Goal: Task Accomplishment & Management: Manage account settings

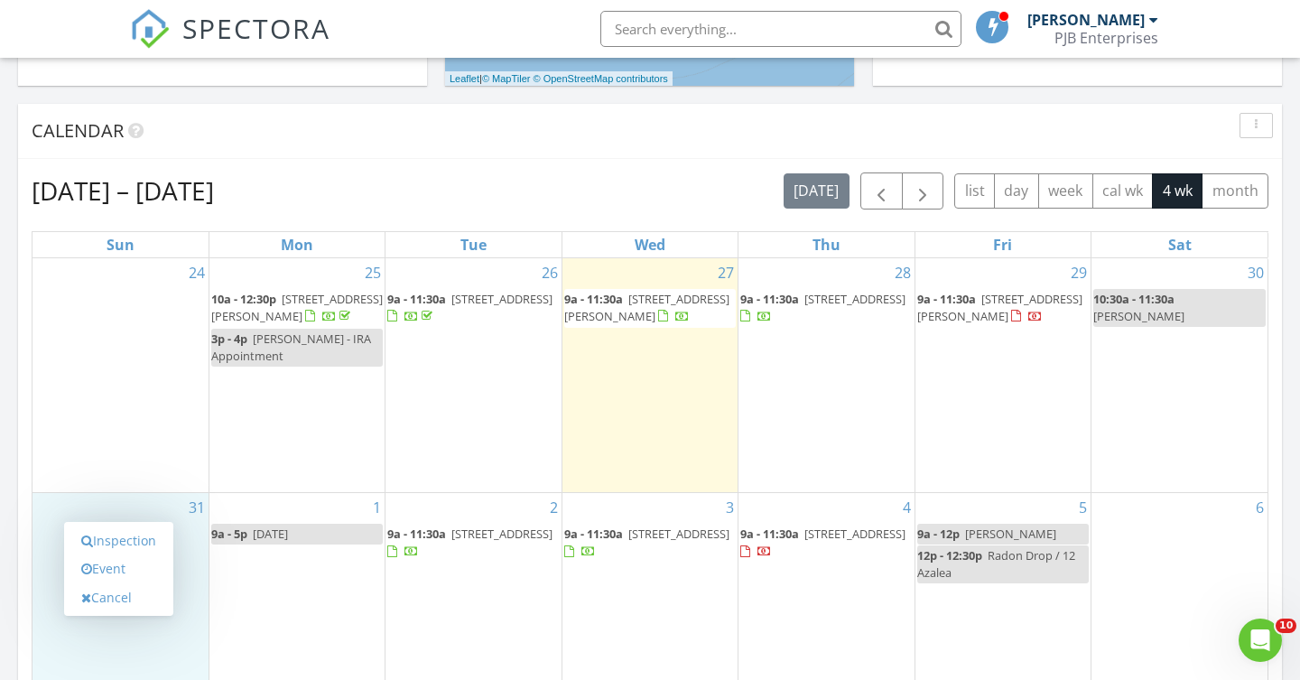
scroll to position [1644, 1301]
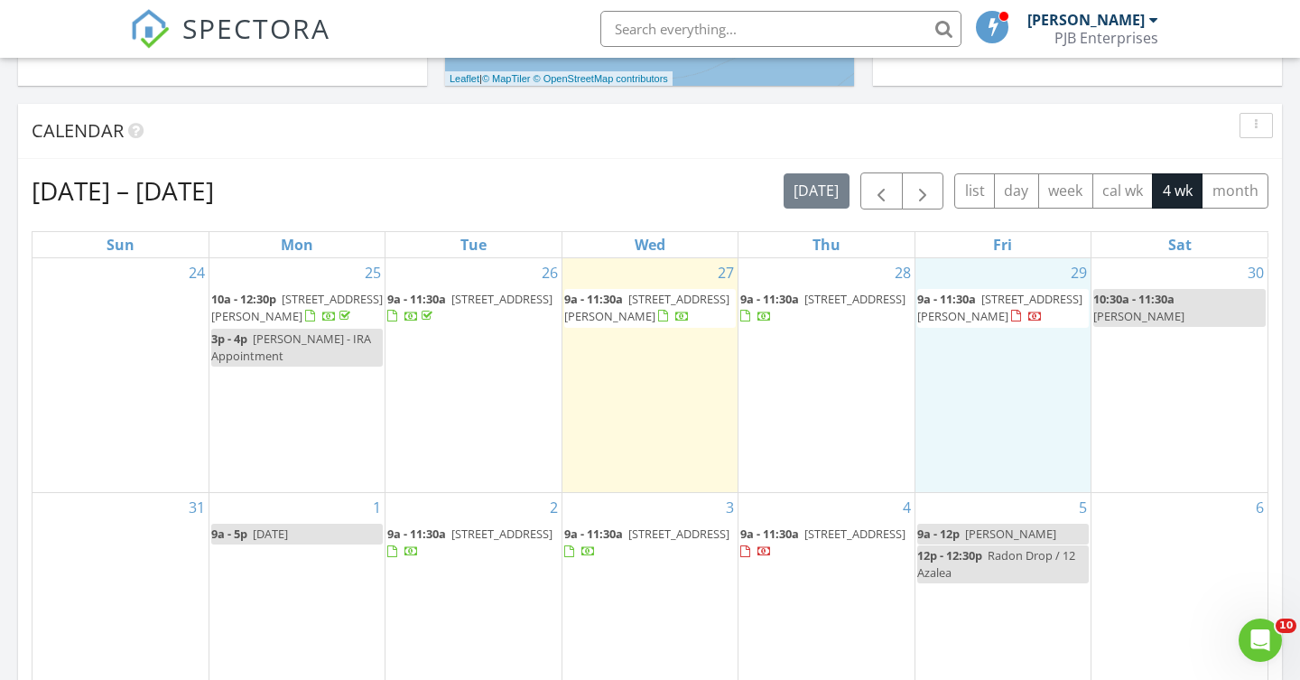
click at [985, 388] on div "29 9a - 11:30a 13 Everett Ave, Westerly 02891" at bounding box center [1002, 375] width 175 height 234
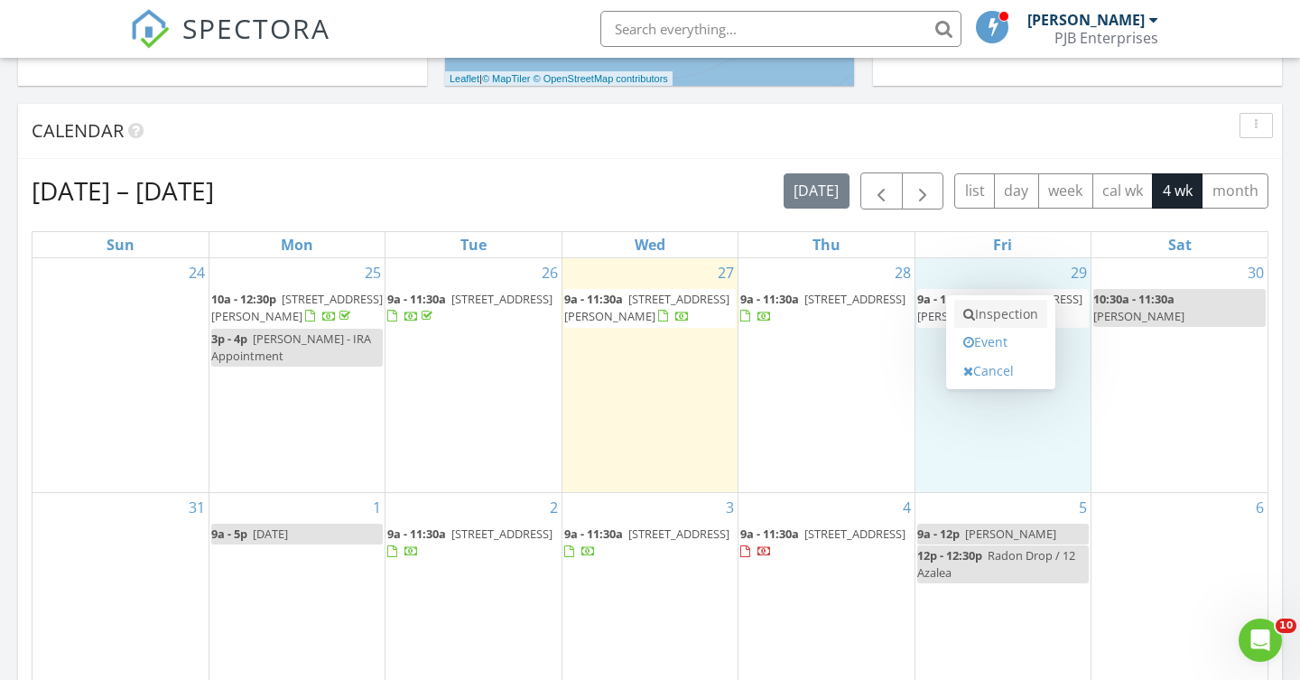
click at [1034, 313] on link "Inspection" at bounding box center [1000, 314] width 93 height 29
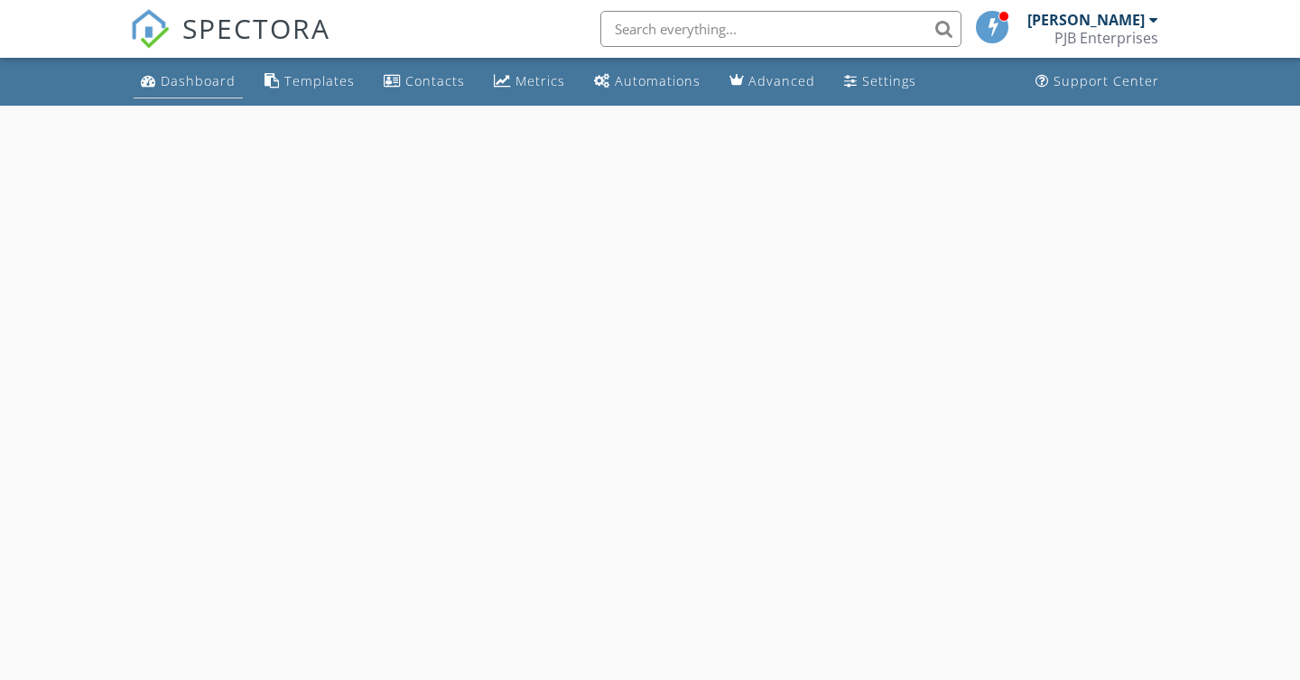
click at [203, 78] on div "Dashboard" at bounding box center [198, 80] width 75 height 17
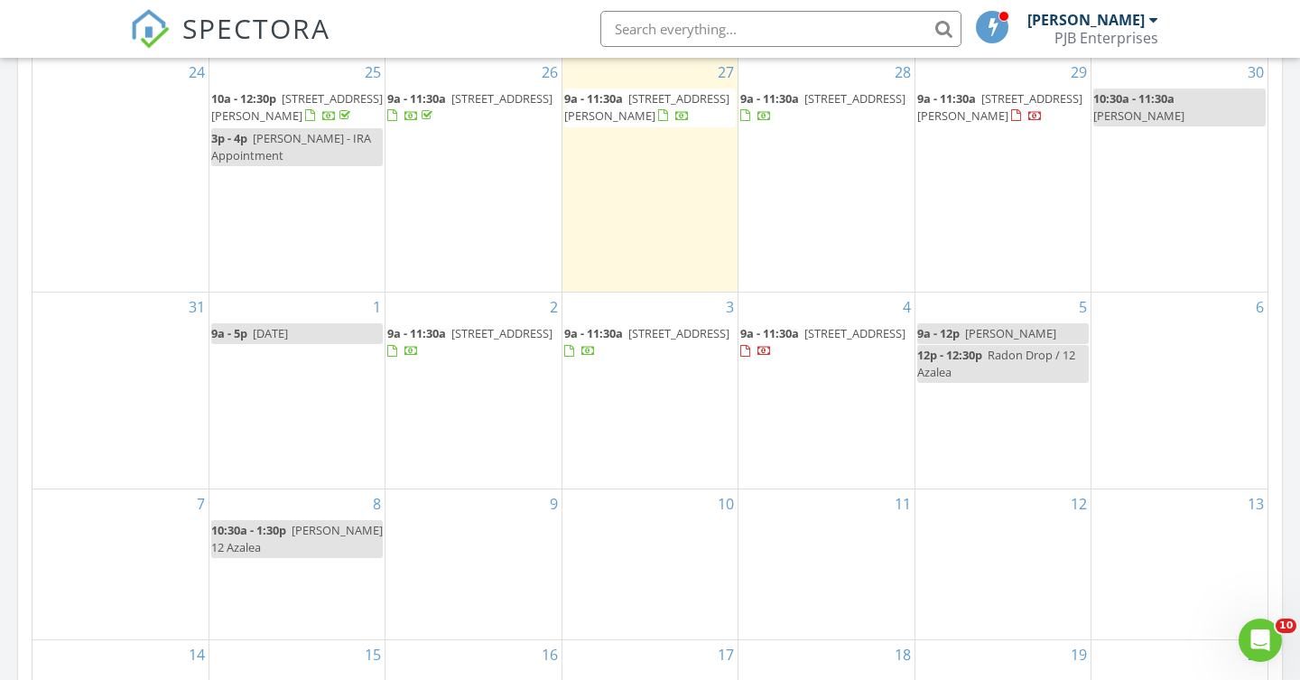
scroll to position [923, 0]
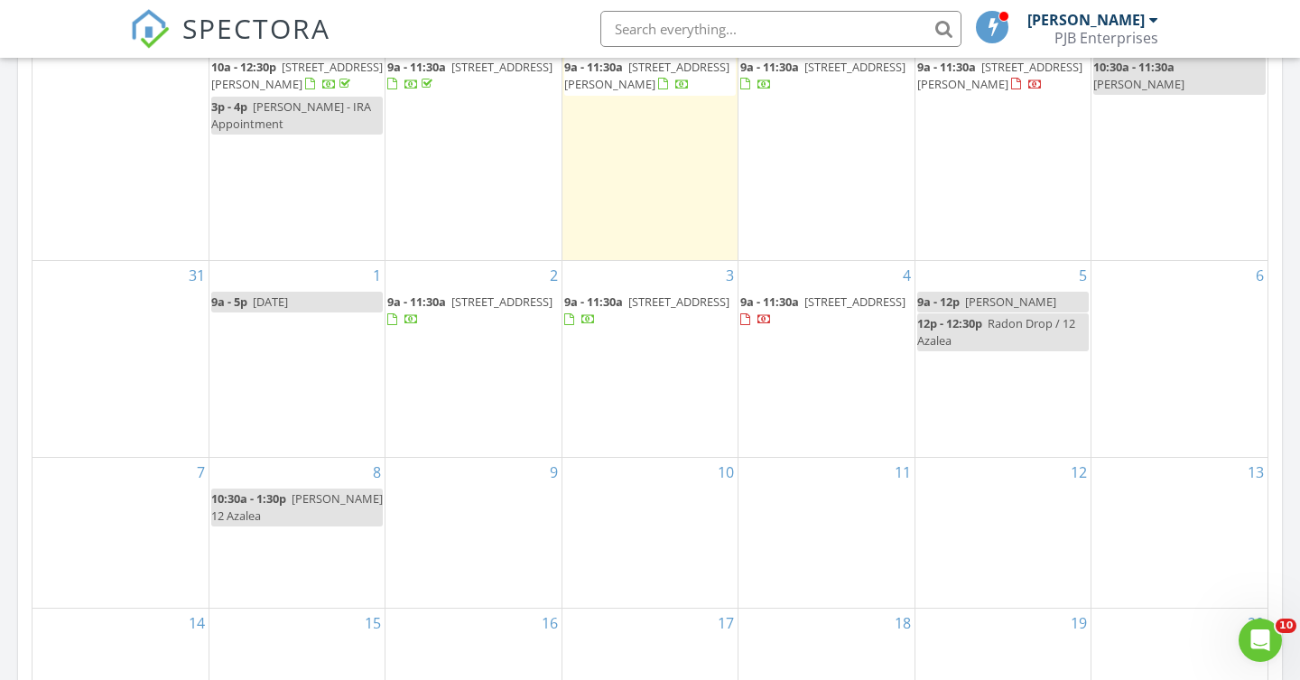
click at [974, 348] on div "5 9a - 12p Jane Maalouf 12p - 12:30p Radon Drop / 12 Azalea" at bounding box center [1002, 359] width 175 height 196
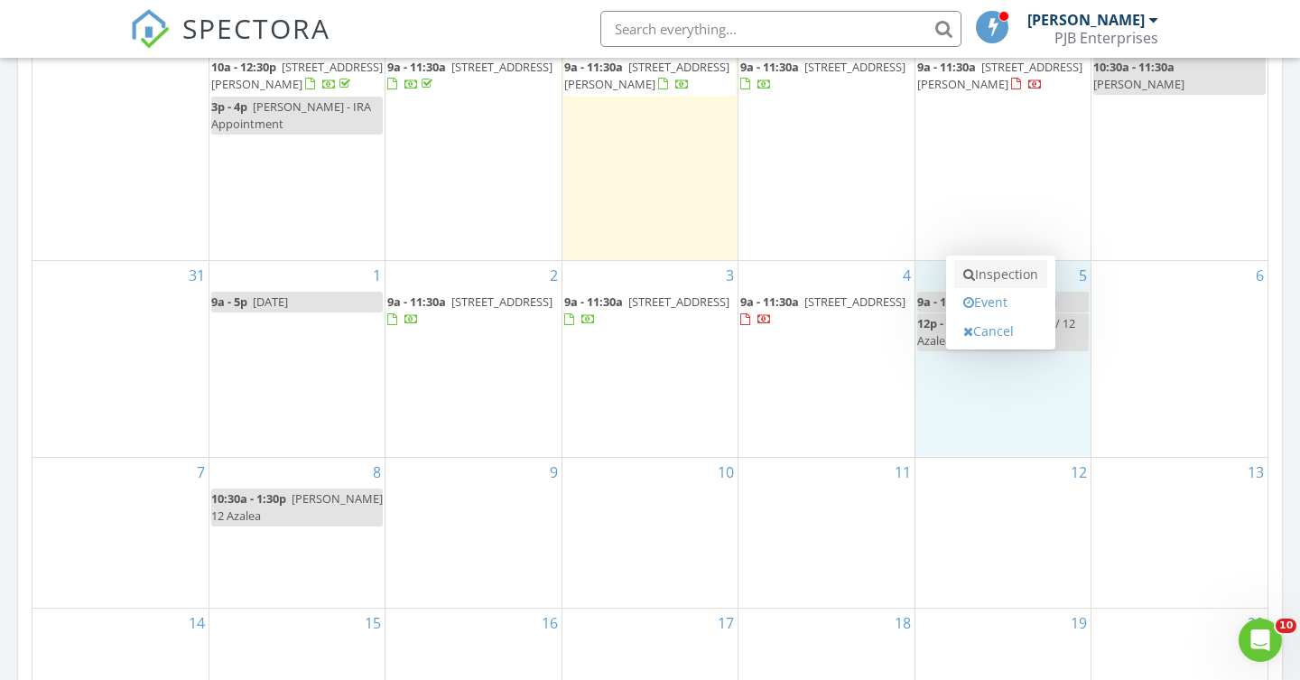
click at [1013, 277] on link "Inspection" at bounding box center [1000, 274] width 93 height 29
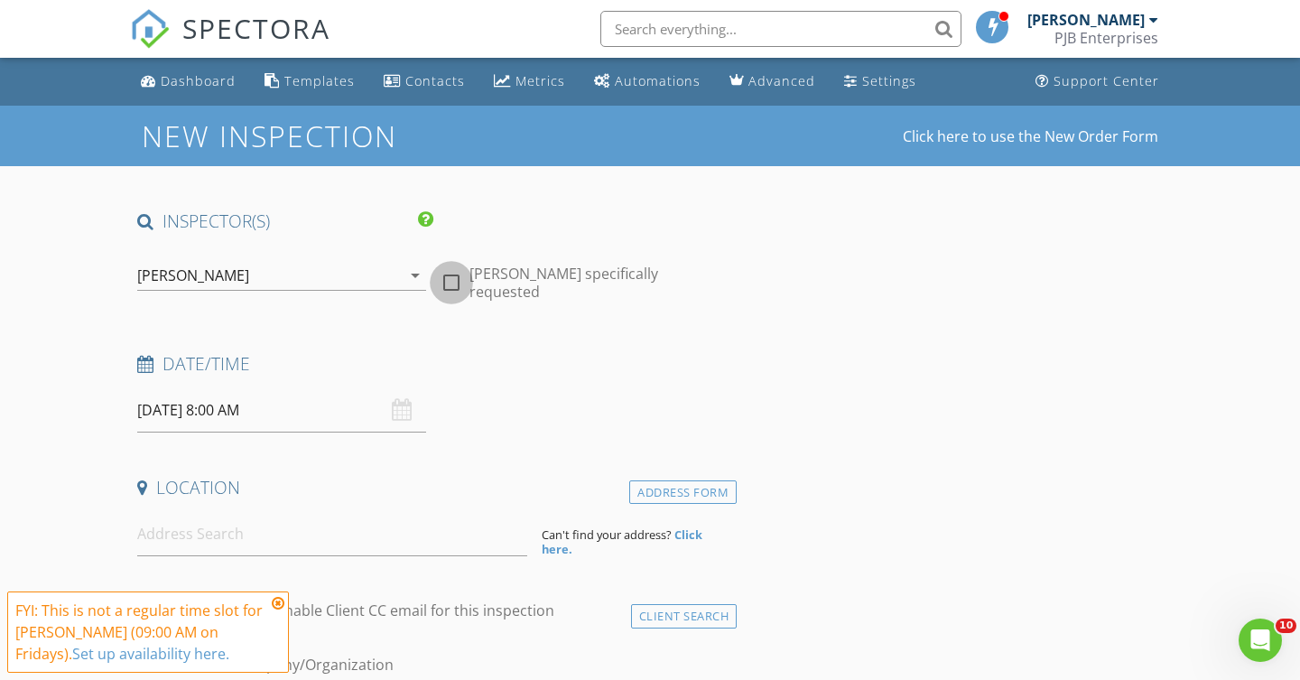
click at [446, 278] on div at bounding box center [451, 282] width 31 height 31
checkbox input "true"
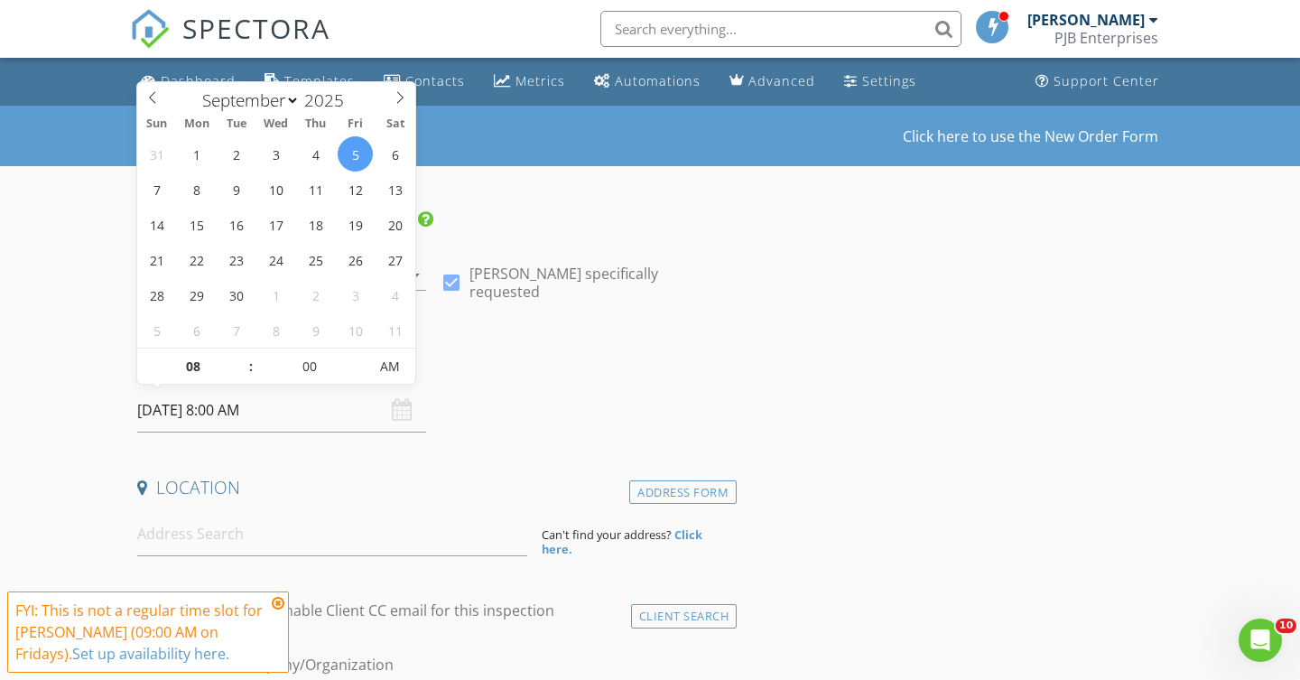
click at [211, 404] on input "[DATE] 8:00 AM" at bounding box center [281, 410] width 289 height 44
type input "10/07/2025 8:00 AM"
select select "9"
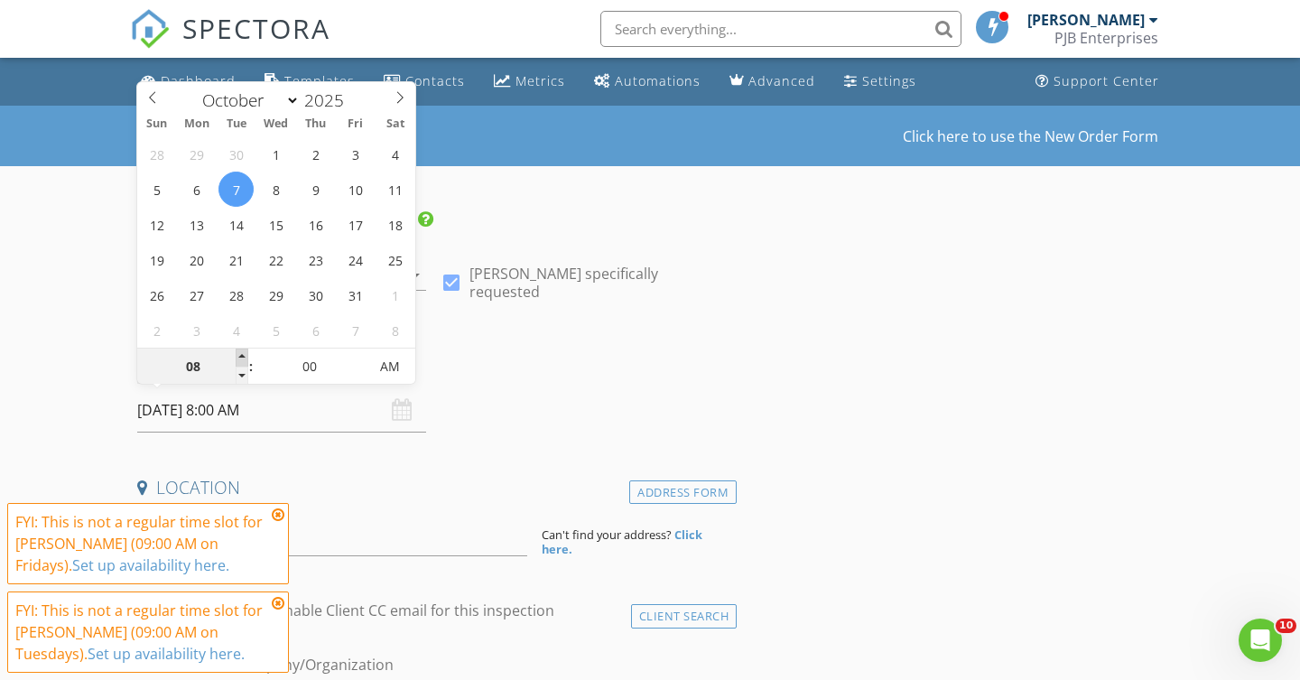
type input "10/07/2025 9:00 AM"
type input "09"
click at [244, 354] on span at bounding box center [242, 357] width 13 height 18
click at [281, 513] on icon at bounding box center [278, 514] width 13 height 14
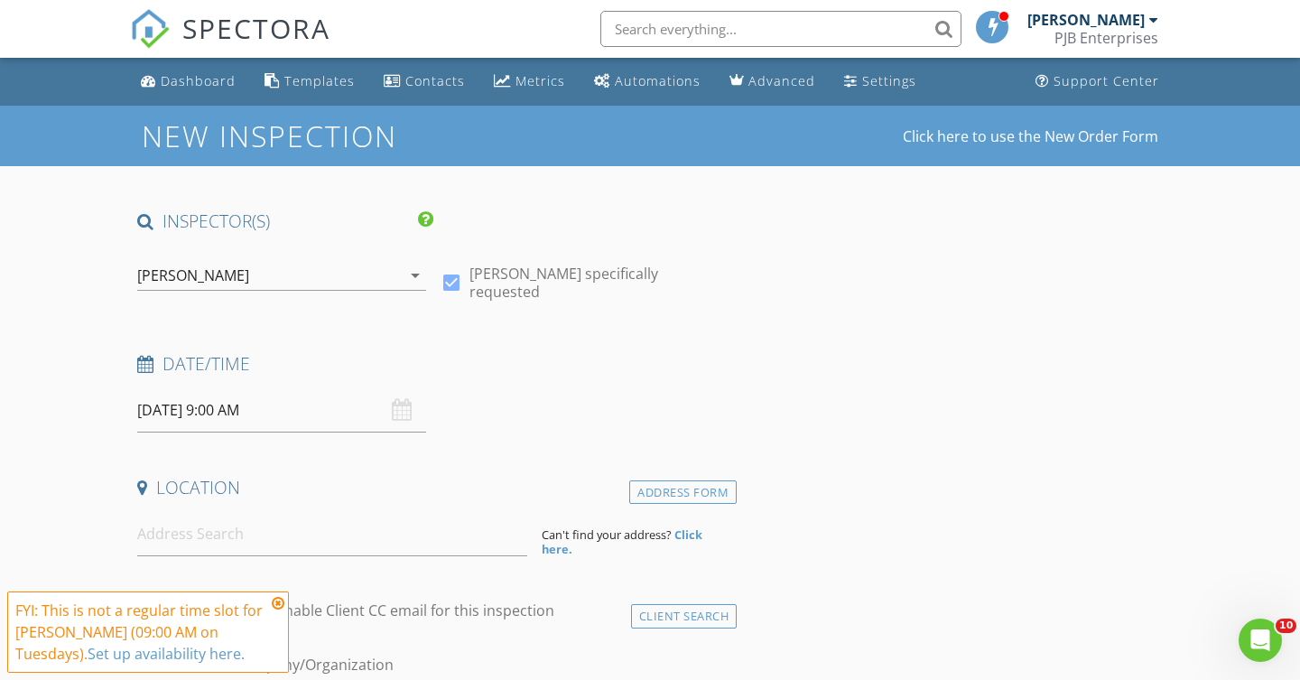
click at [283, 597] on icon at bounding box center [278, 603] width 13 height 14
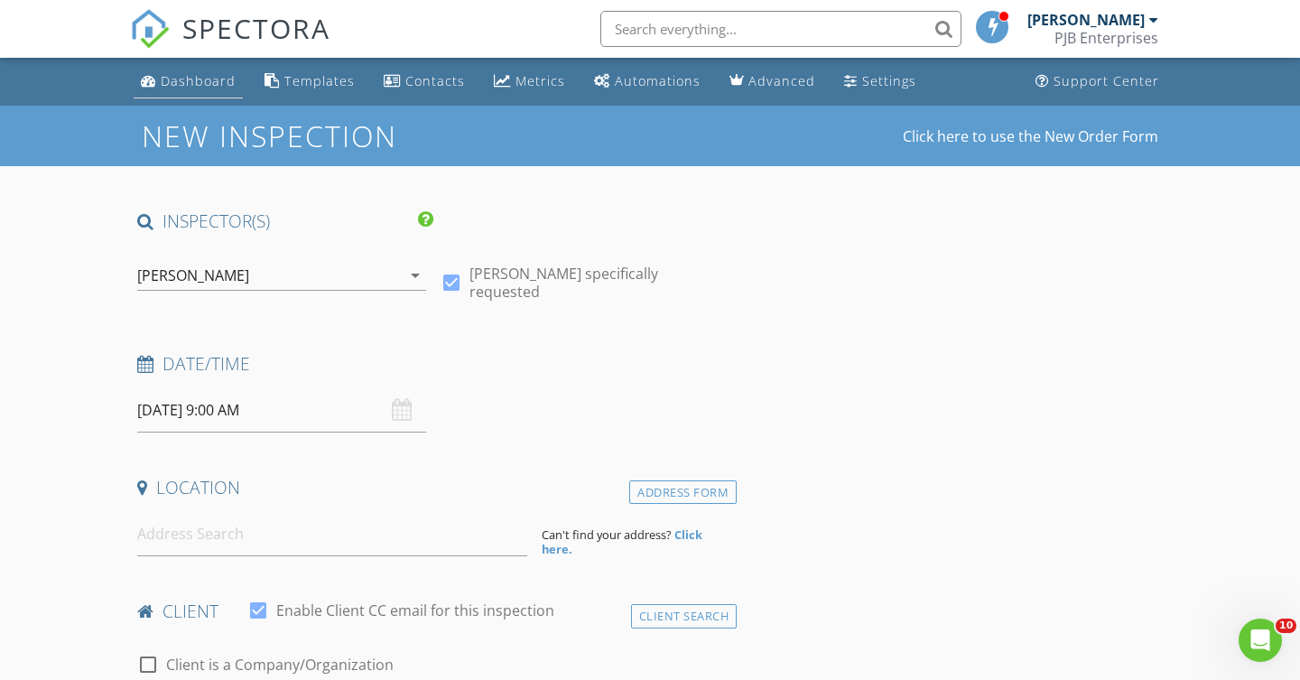
click at [218, 80] on div "Dashboard" at bounding box center [198, 80] width 75 height 17
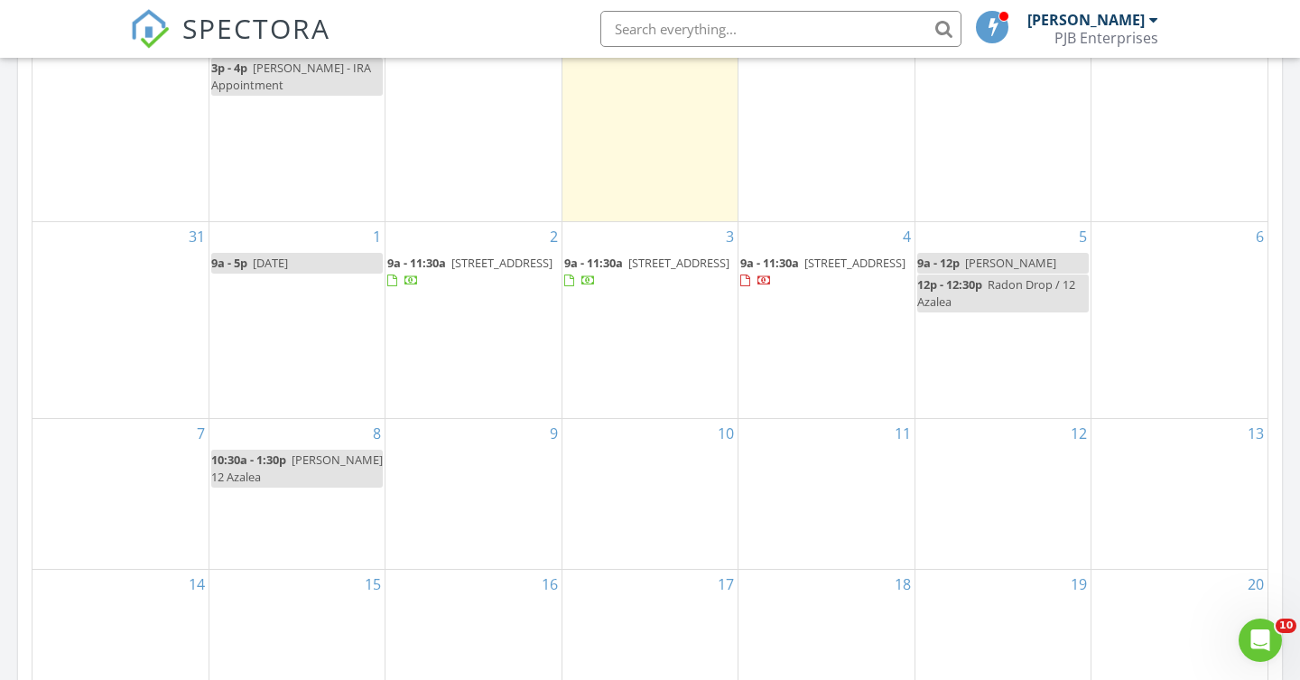
scroll to position [1004, 0]
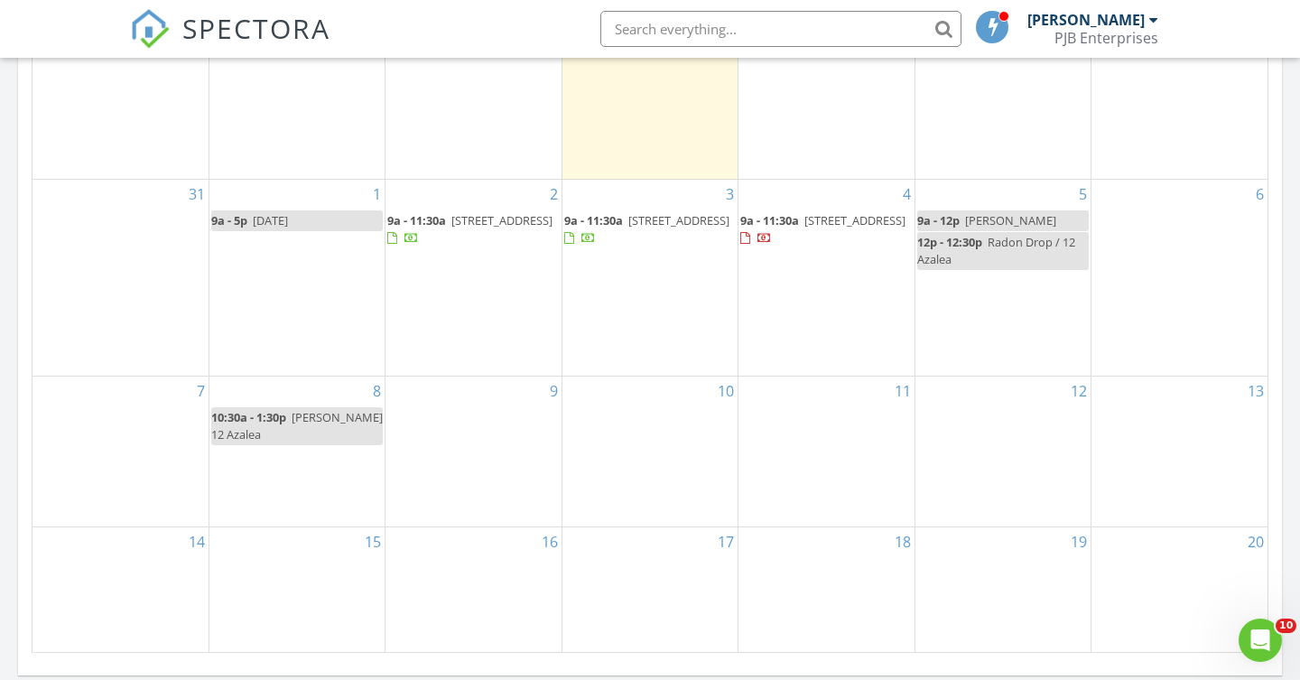
click at [996, 265] on div "5 9a - 12p Jane Maalouf 12p - 12:30p Radon Drop / 12 Azalea" at bounding box center [1002, 278] width 175 height 196
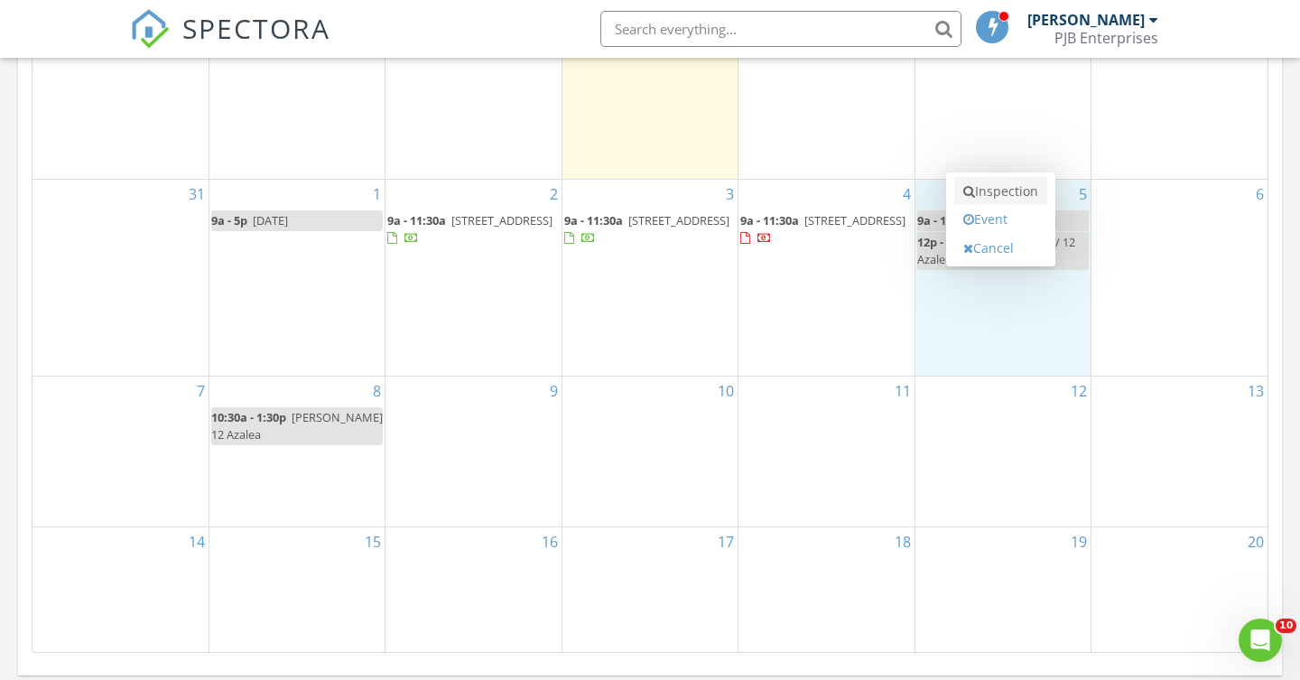
click at [1017, 196] on link "Inspection" at bounding box center [1000, 191] width 93 height 29
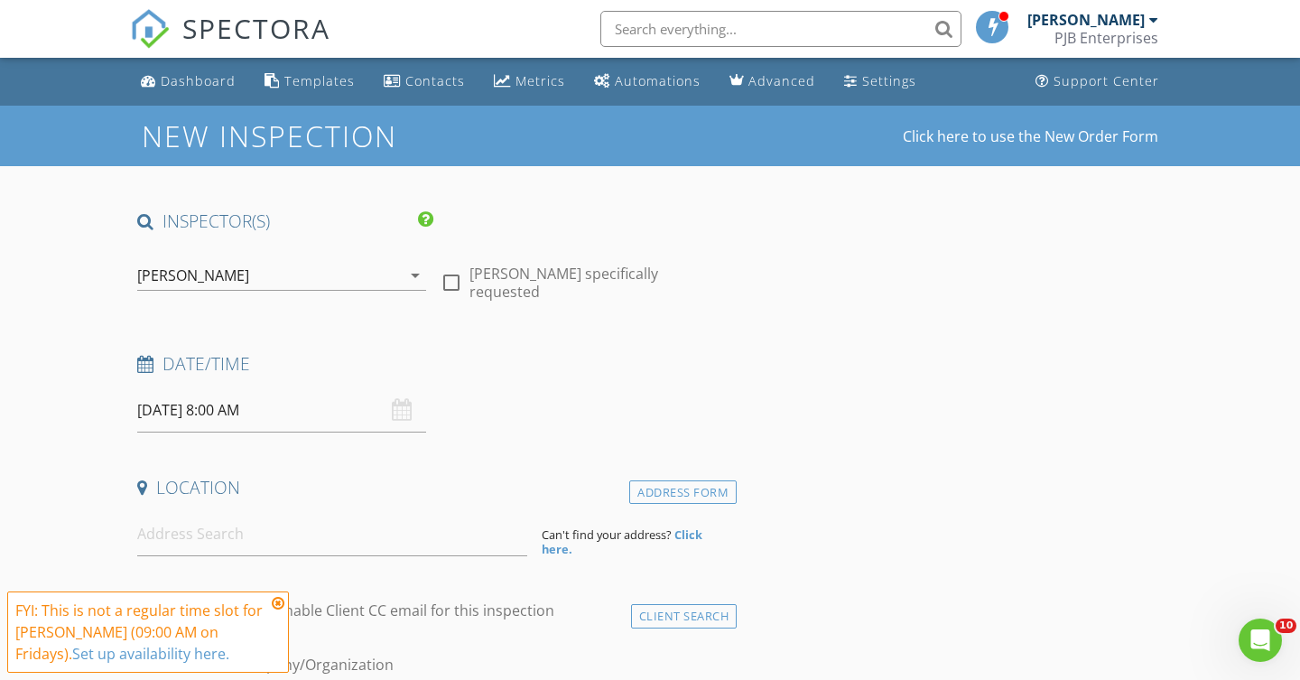
click at [450, 271] on div at bounding box center [451, 282] width 31 height 31
checkbox input "true"
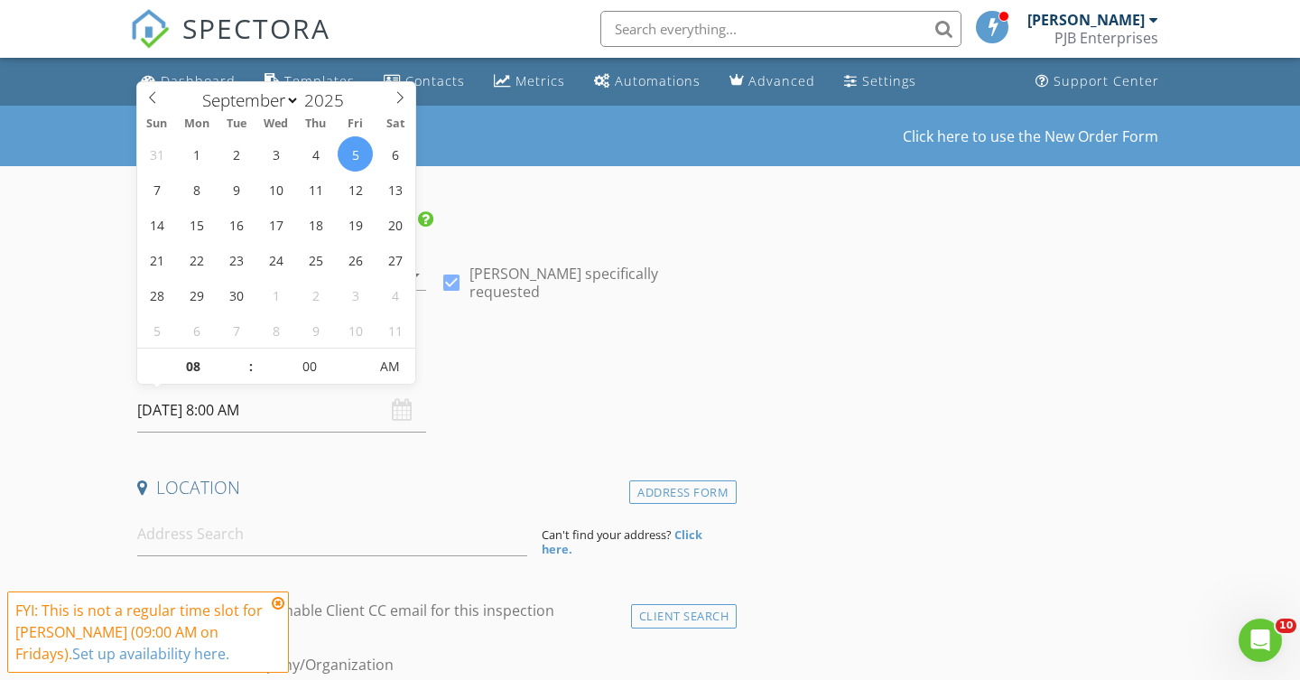
click at [230, 409] on input "[DATE] 8:00 AM" at bounding box center [281, 410] width 289 height 44
type input "09"
type input "[DATE] 9:00 AM"
click at [241, 353] on span at bounding box center [242, 357] width 13 height 18
click at [187, 543] on input at bounding box center [332, 534] width 390 height 44
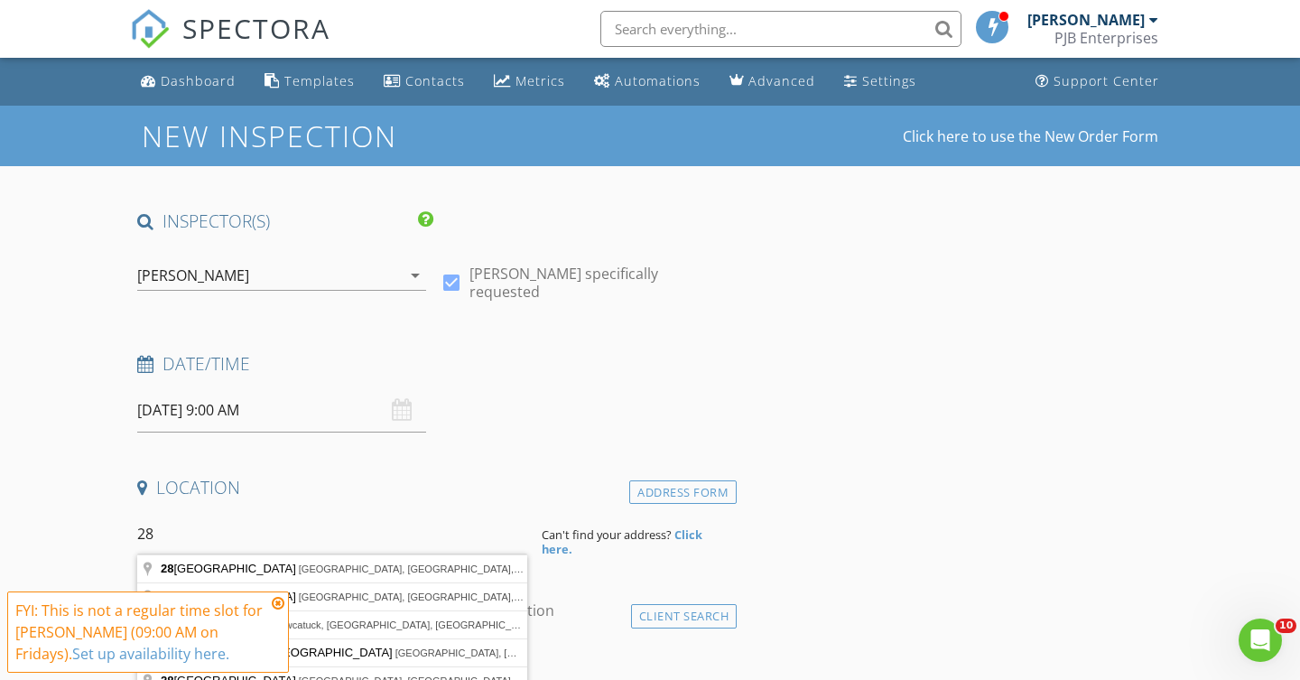
click at [187, 543] on input "28" at bounding box center [332, 534] width 390 height 44
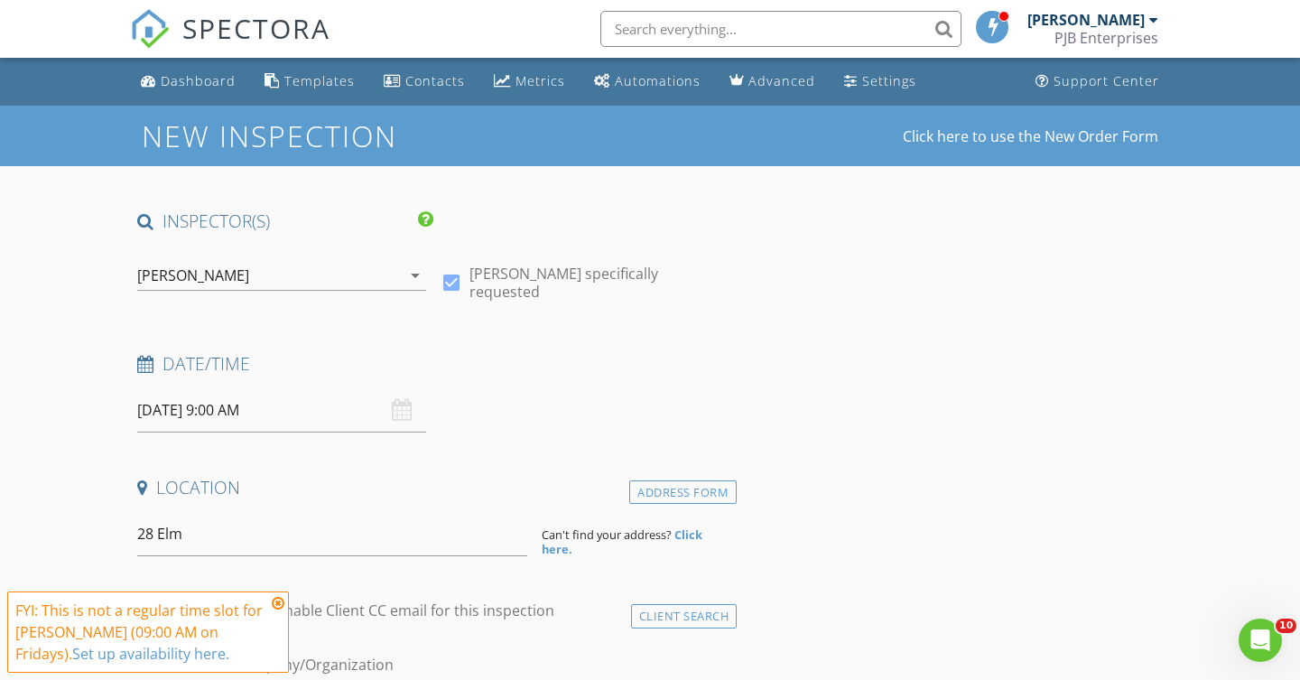
type input "[STREET_ADDRESS]"
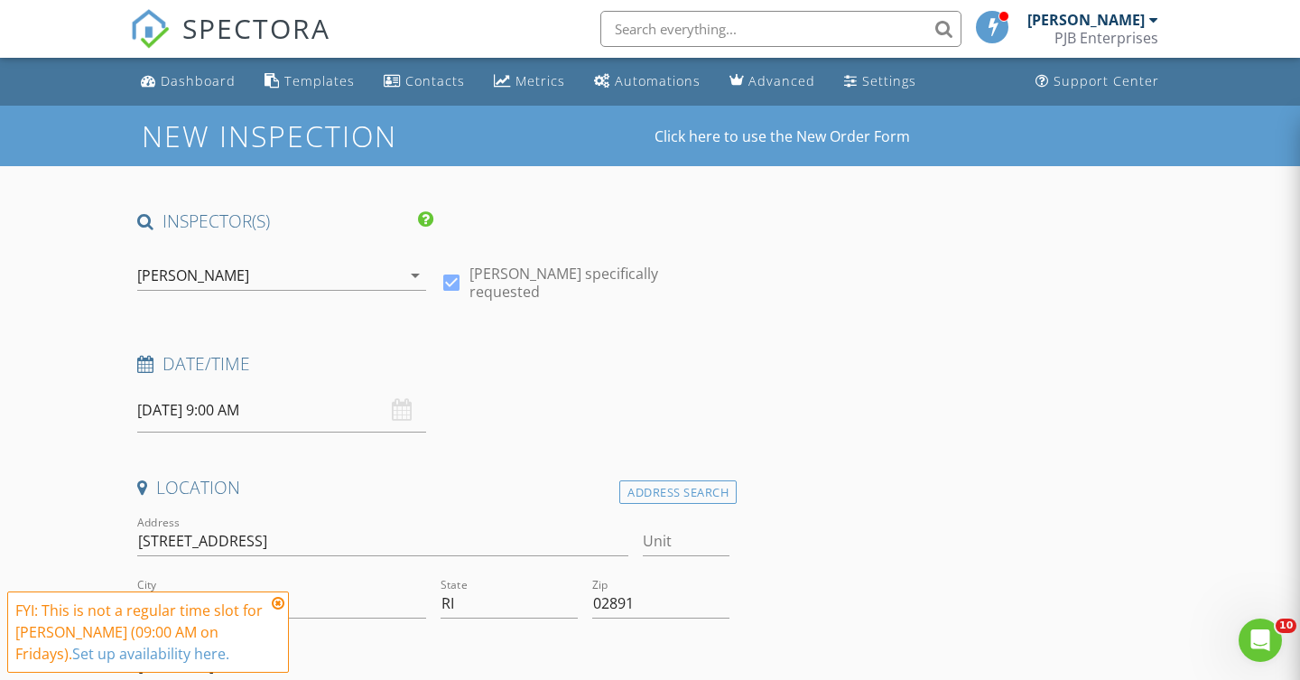
click at [282, 596] on icon at bounding box center [278, 603] width 13 height 14
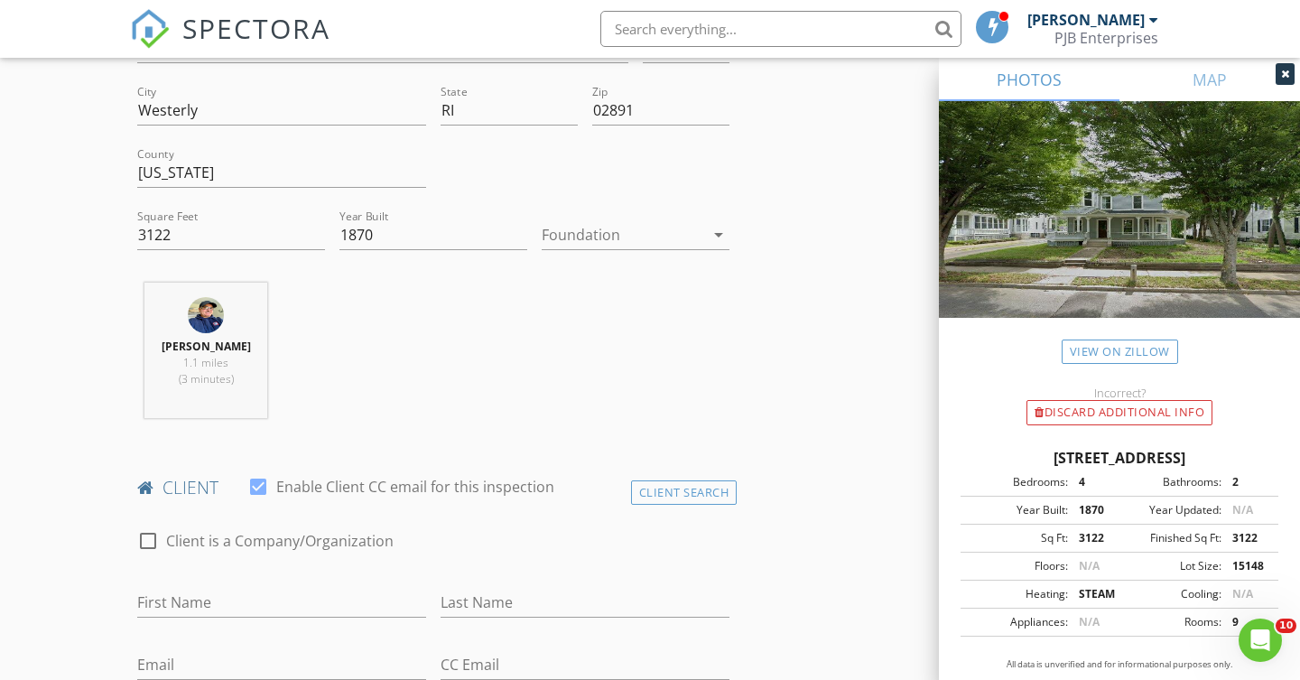
scroll to position [515, 0]
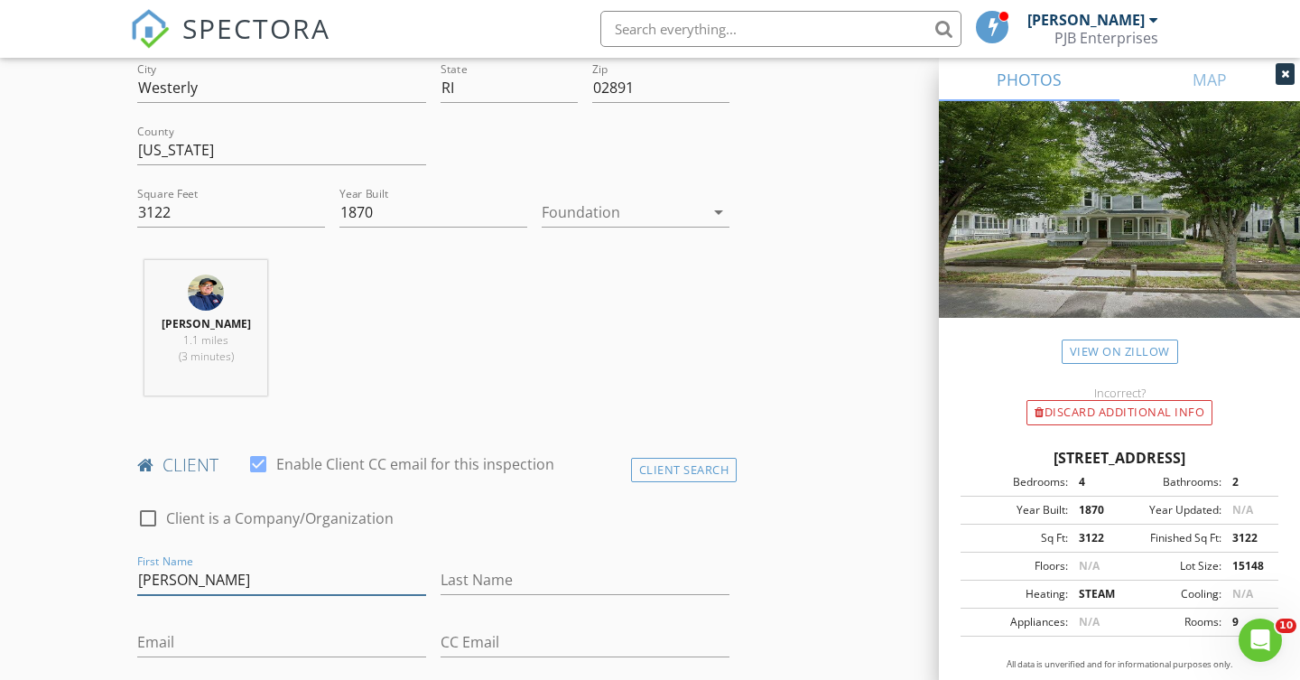
type input "[PERSON_NAME]"
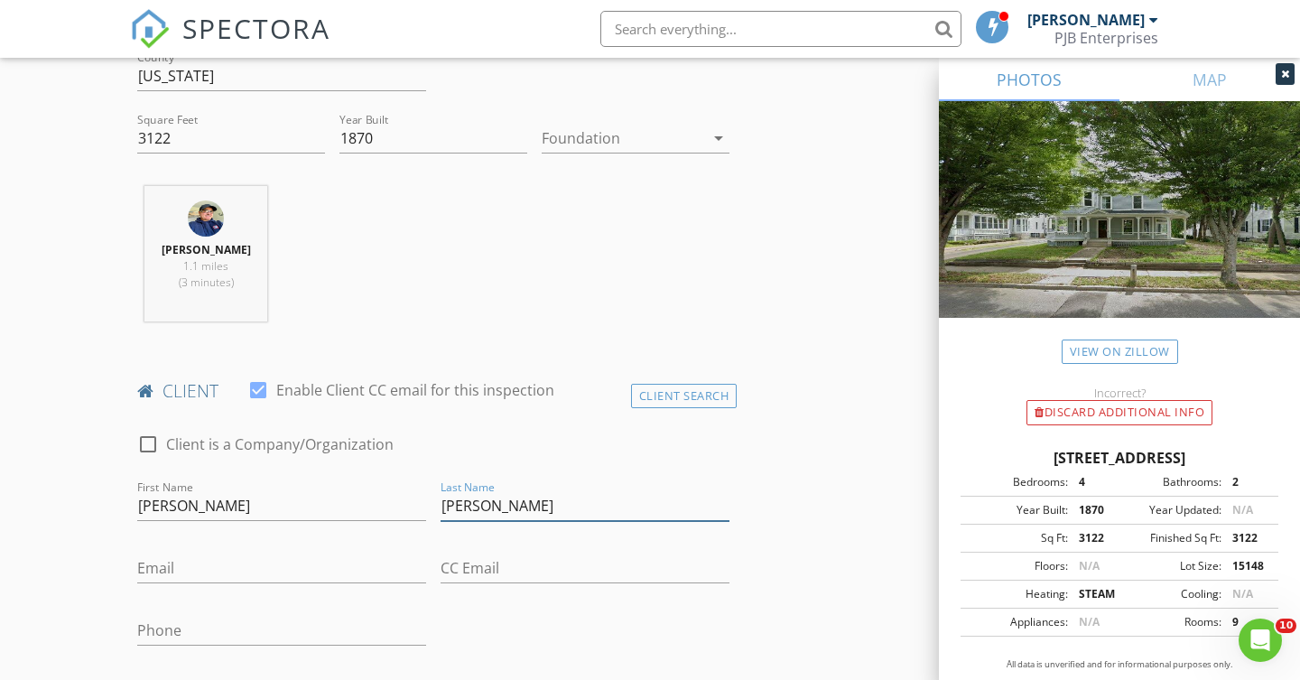
scroll to position [619, 0]
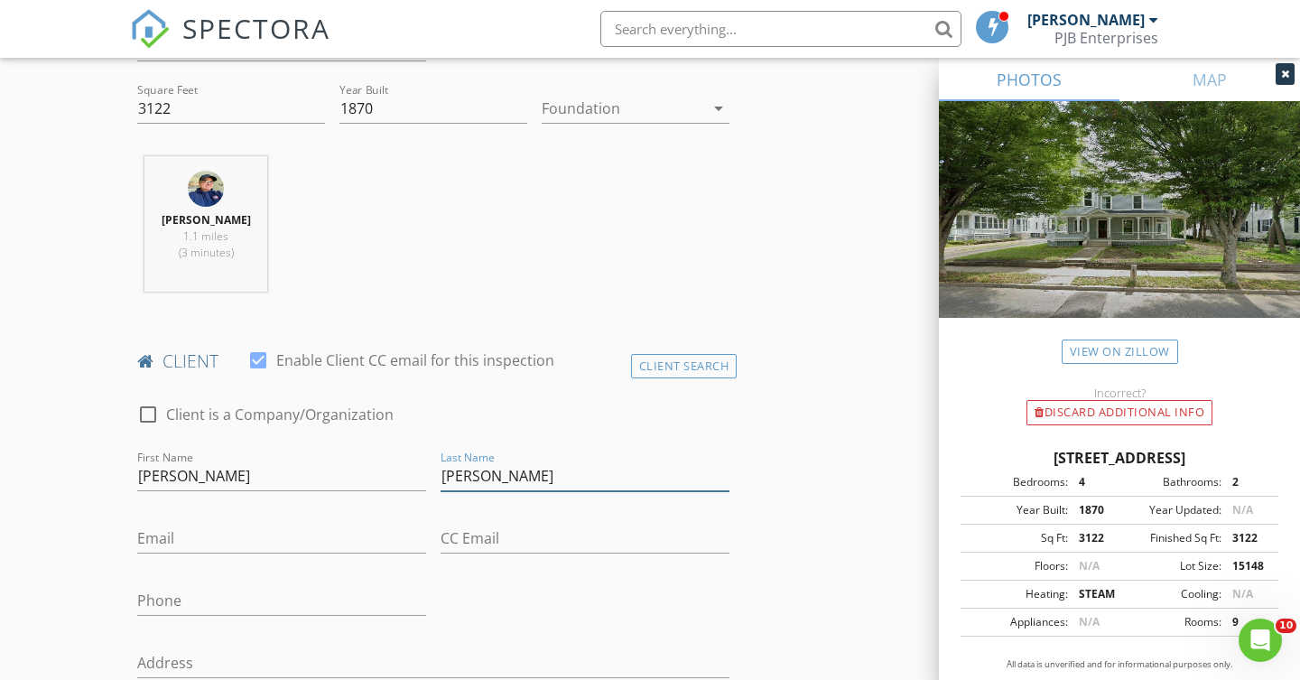
type input "Maalouf"
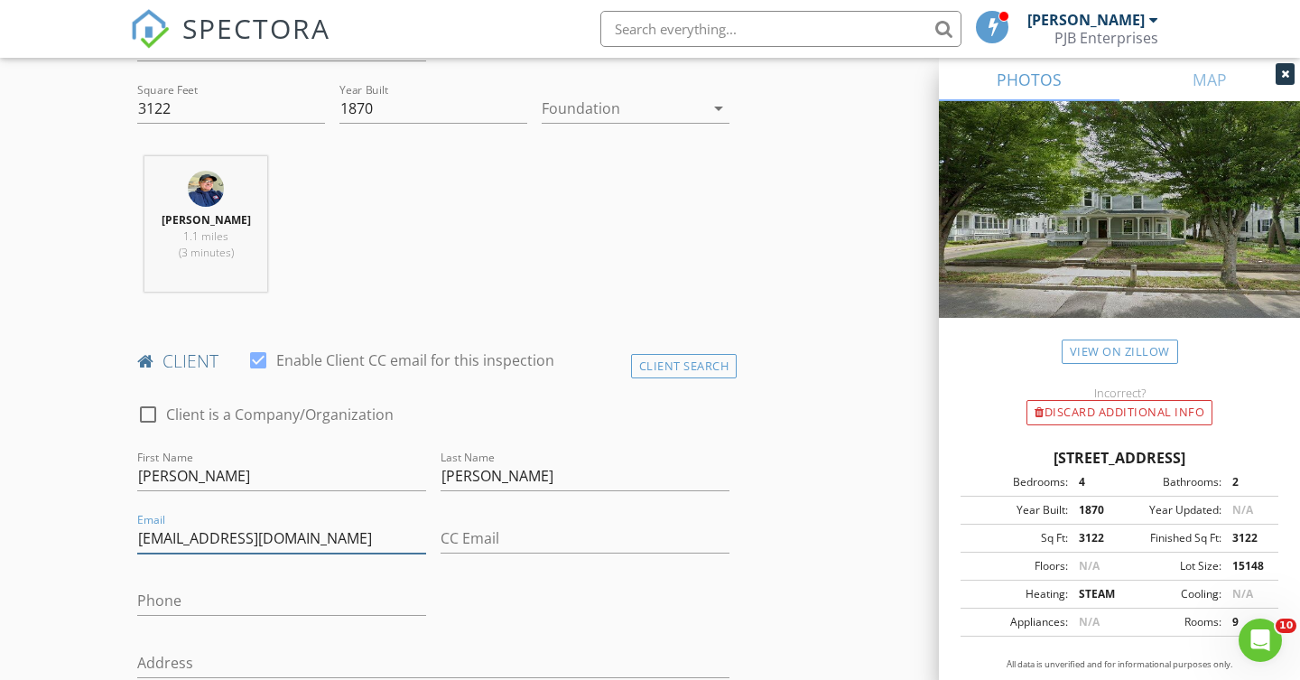
type input "janeelizabethmaalouf@gmail.com"
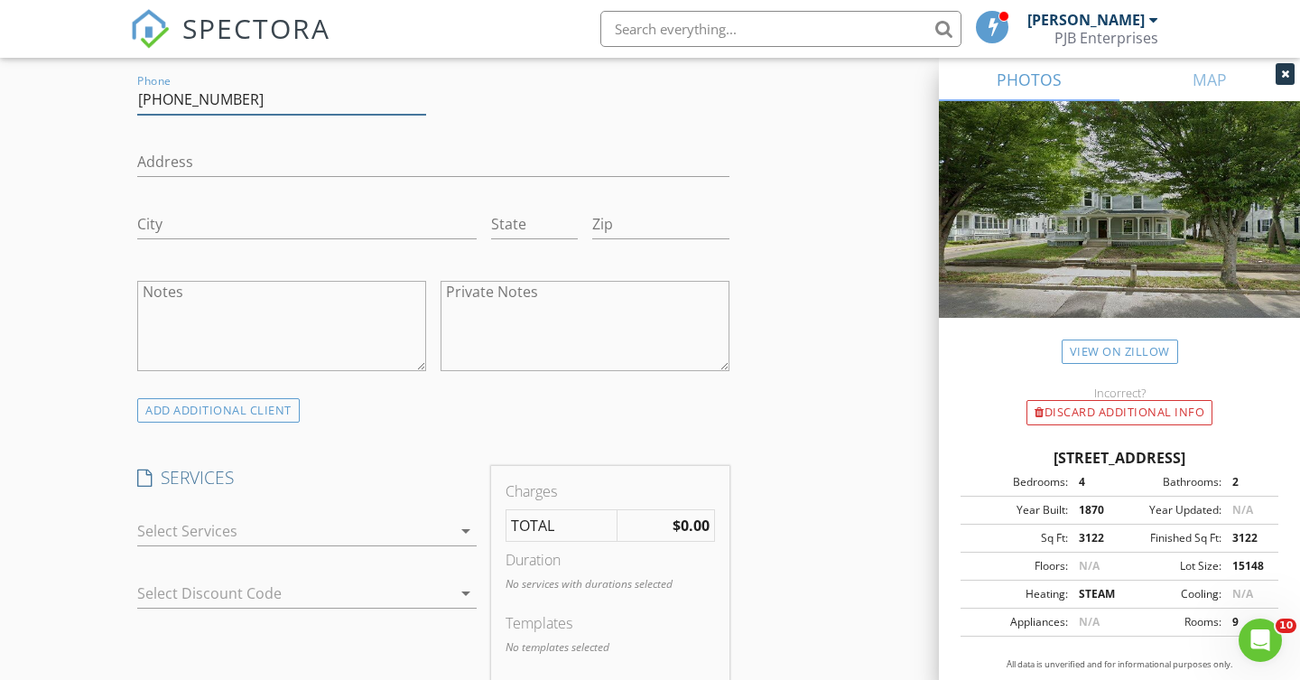
scroll to position [1126, 0]
type input "401-330-9604"
click at [462, 524] on icon "arrow_drop_down" at bounding box center [466, 526] width 22 height 22
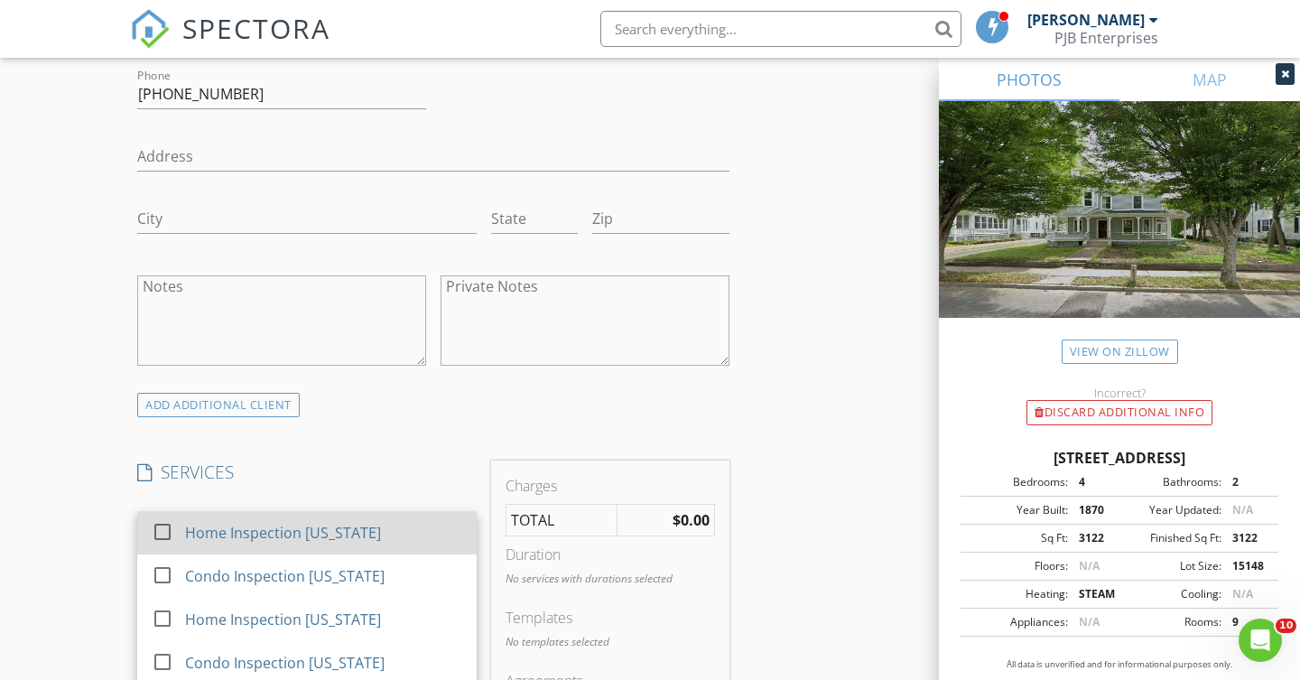
click at [167, 524] on div at bounding box center [162, 531] width 31 height 31
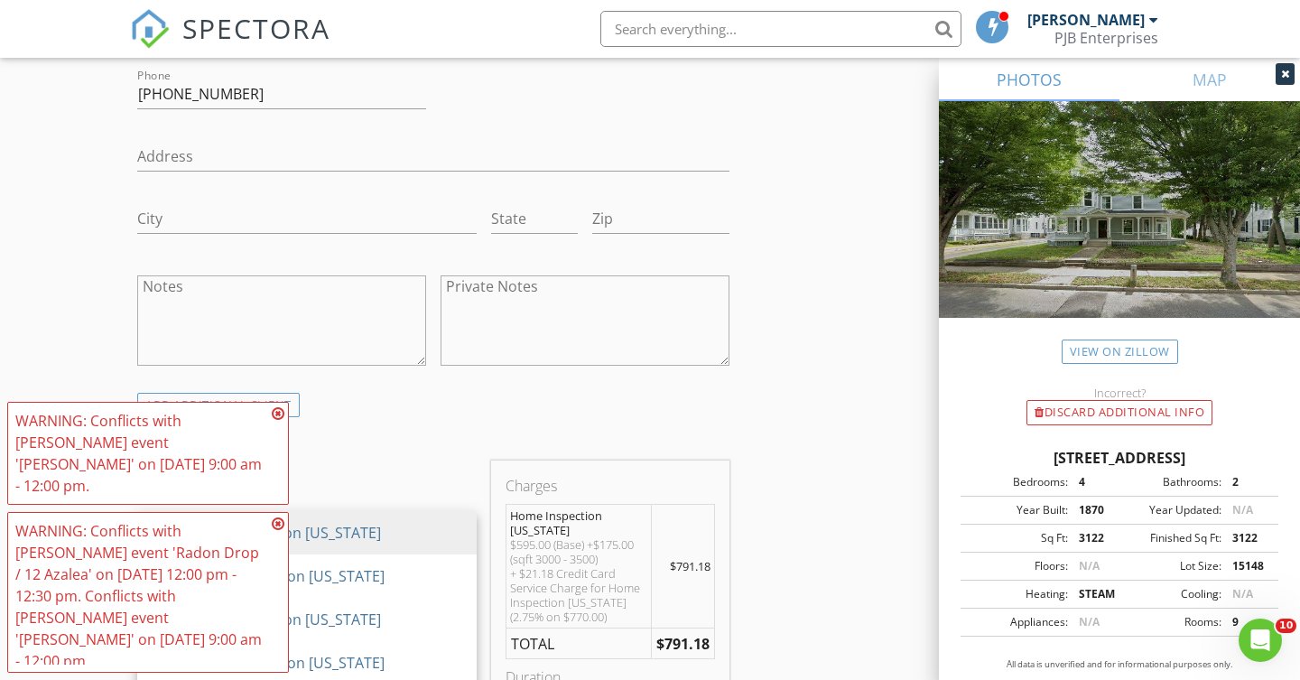
click at [278, 421] on icon at bounding box center [278, 413] width 13 height 14
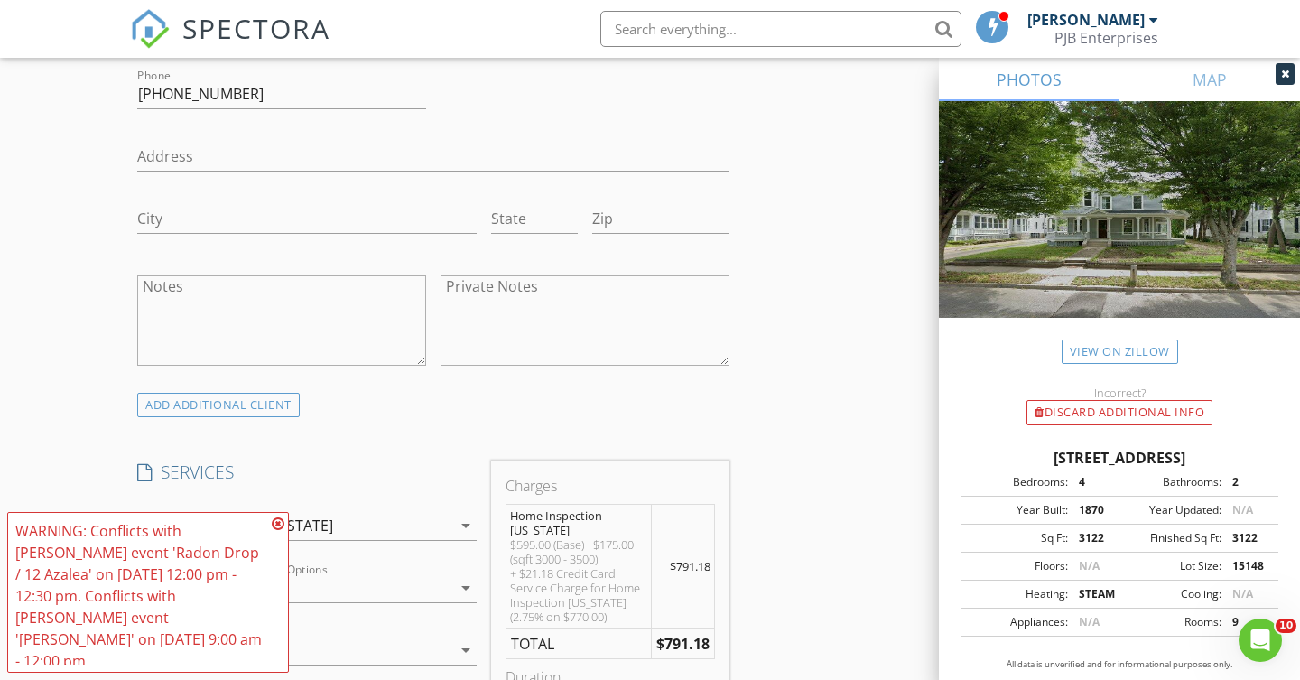
click at [281, 531] on icon at bounding box center [278, 523] width 13 height 14
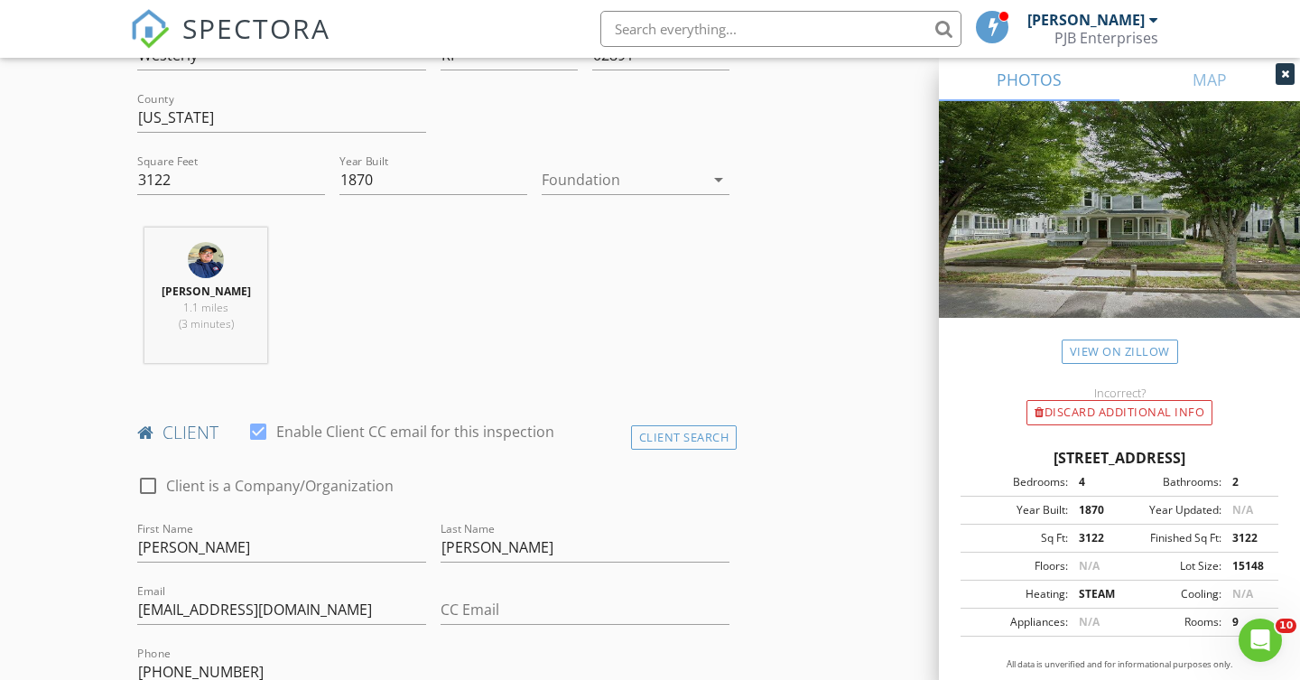
scroll to position [518, 0]
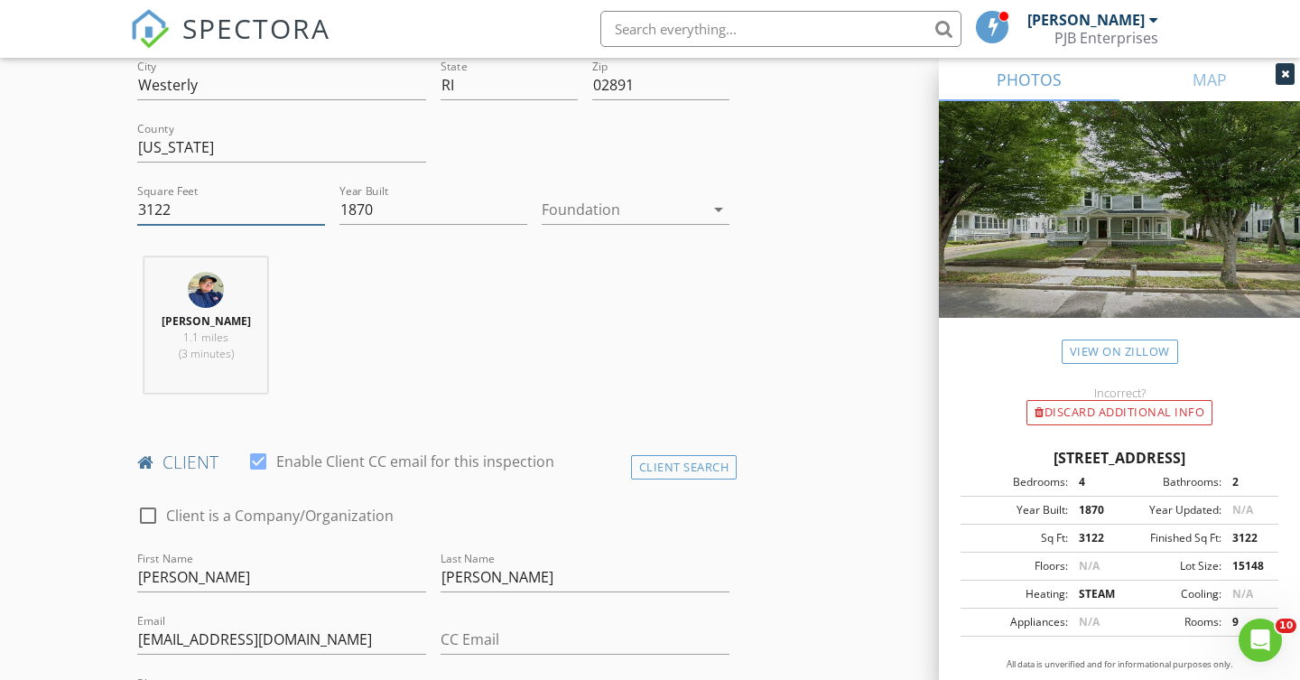
click at [179, 215] on input "3122" at bounding box center [231, 210] width 188 height 30
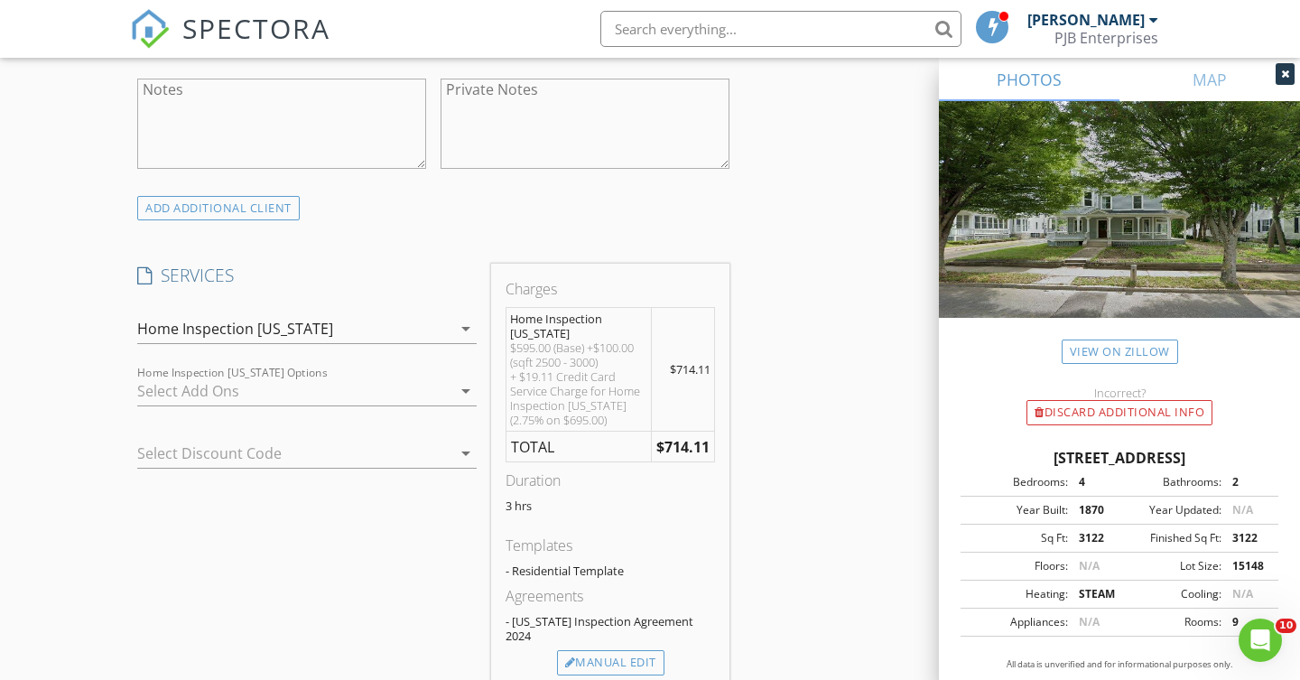
scroll to position [1270, 0]
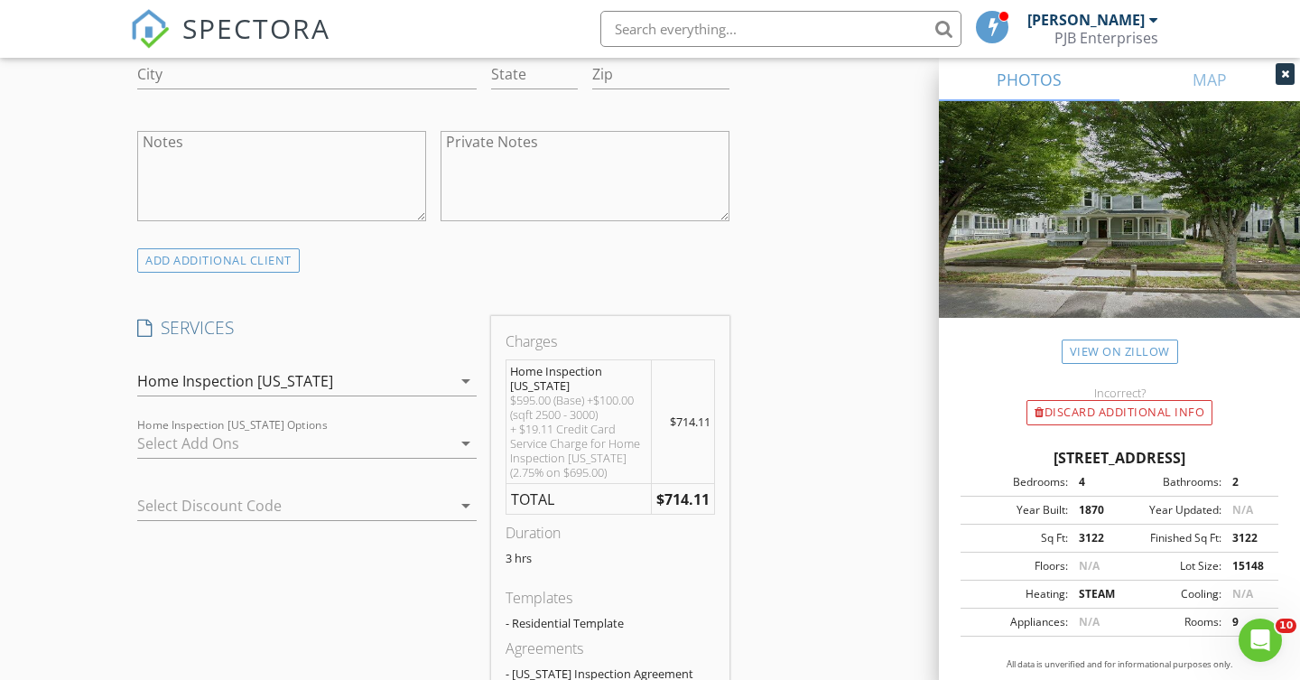
click at [463, 435] on icon "arrow_drop_down" at bounding box center [466, 443] width 22 height 22
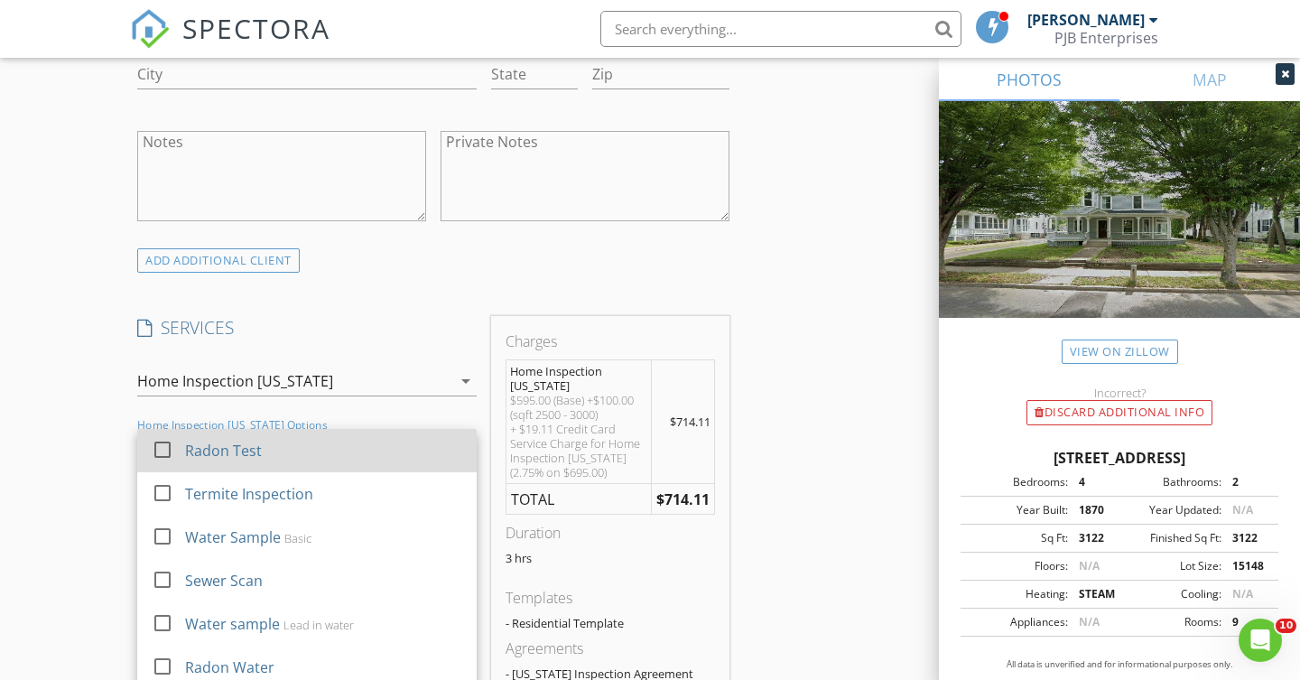
click at [168, 450] on div at bounding box center [162, 449] width 31 height 31
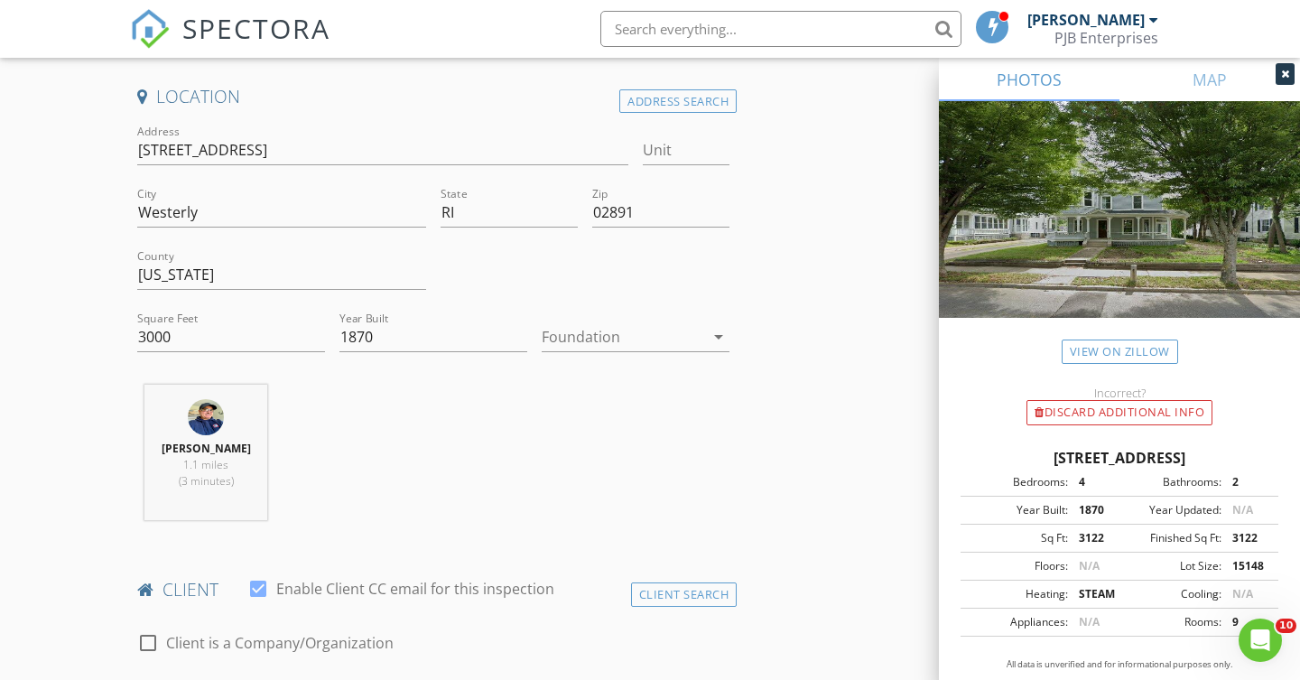
scroll to position [387, 0]
click at [181, 340] on input "3000" at bounding box center [231, 341] width 188 height 30
type input "3122"
click at [723, 333] on icon "arrow_drop_down" at bounding box center [719, 340] width 22 height 22
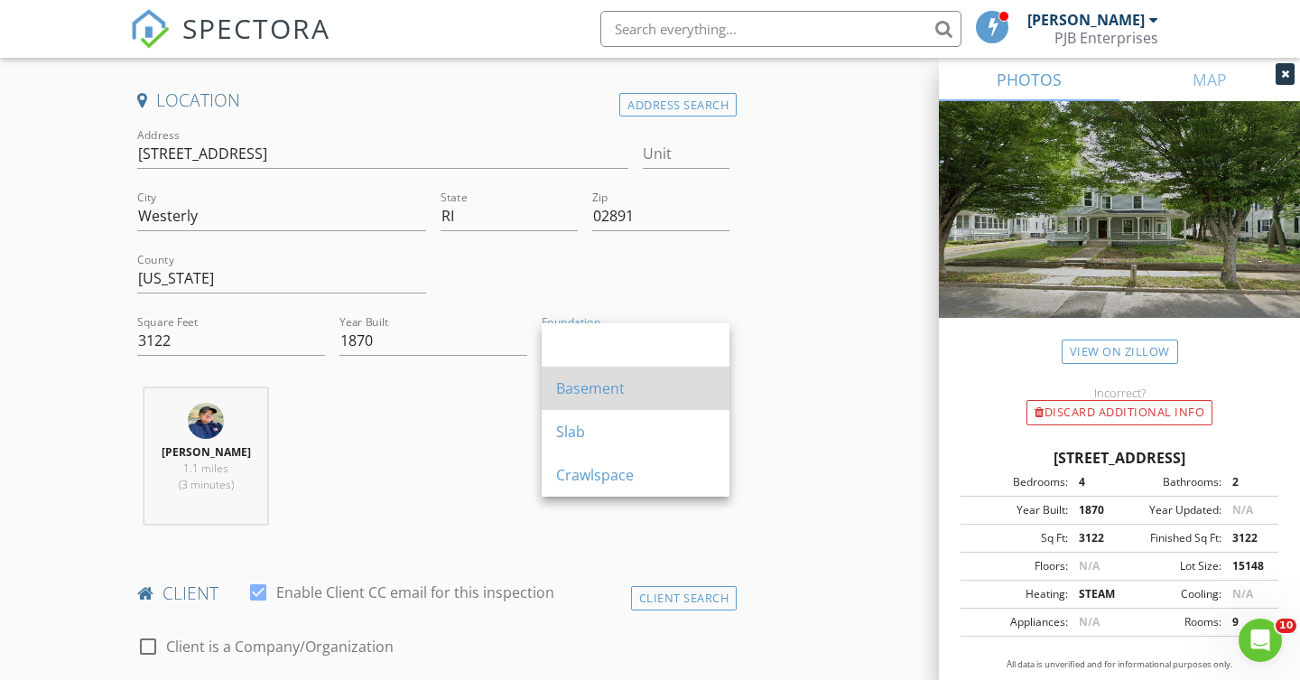
click at [708, 381] on div "Basement" at bounding box center [635, 388] width 159 height 22
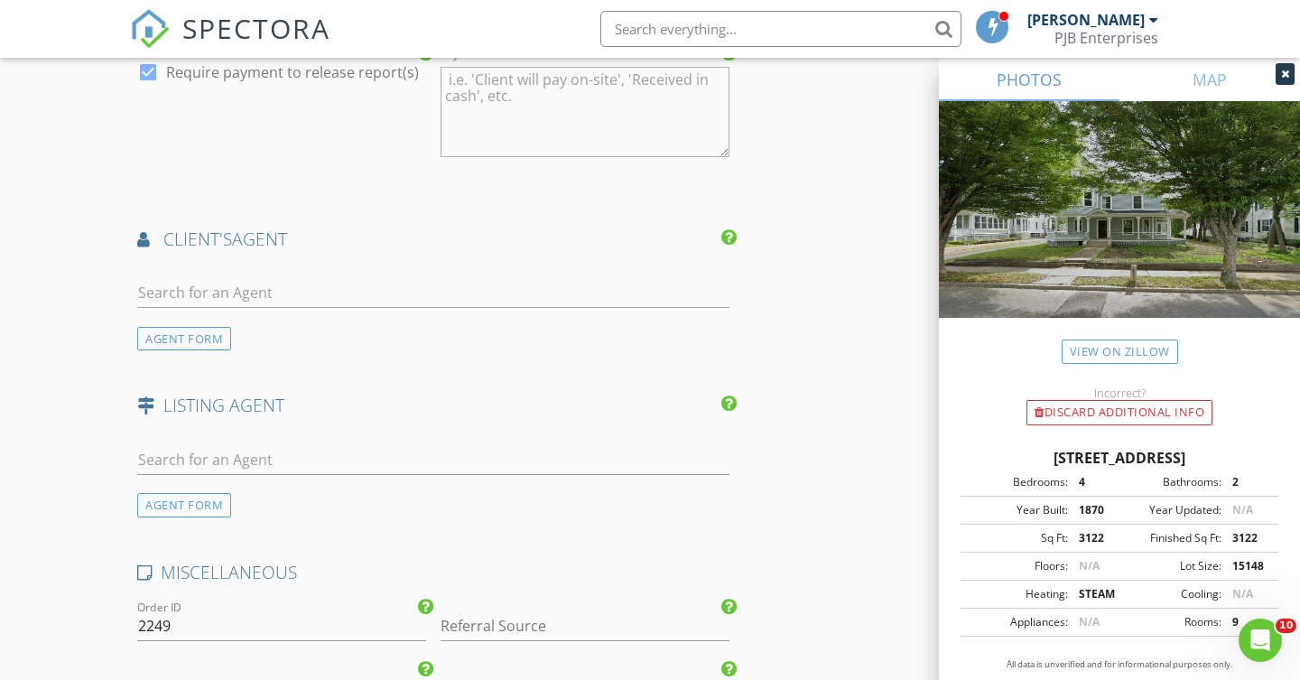
scroll to position [2234, 0]
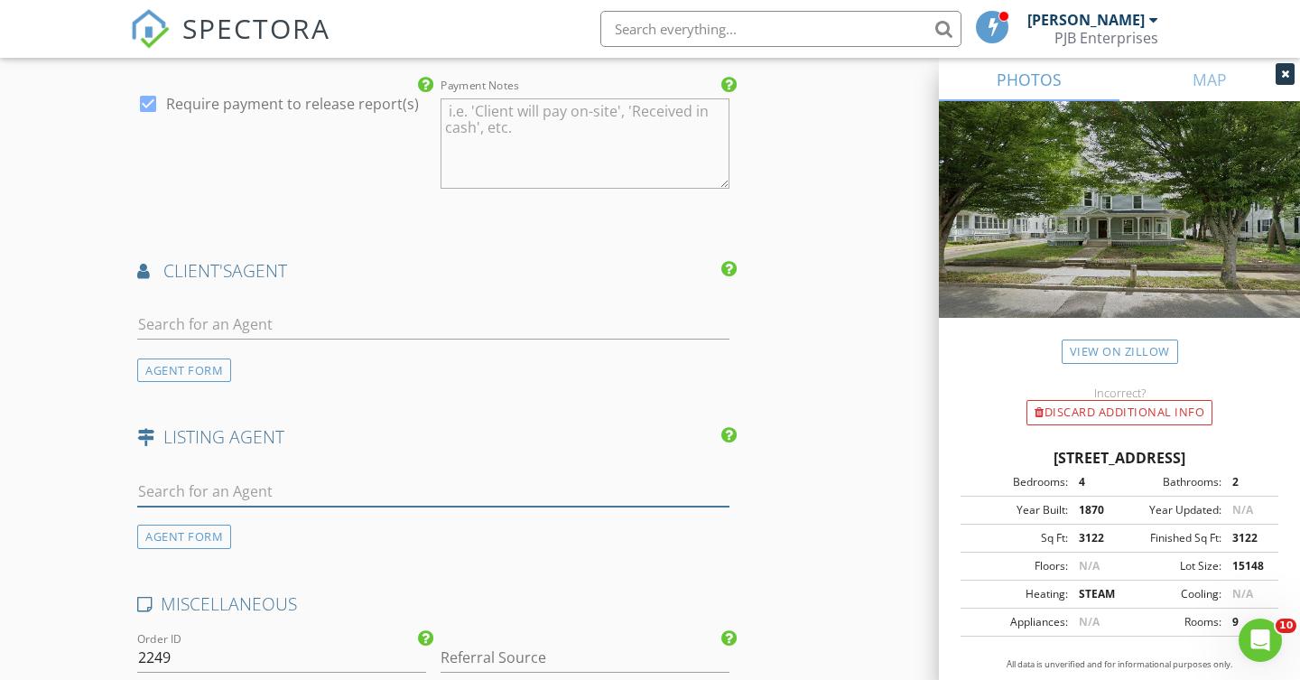
click at [206, 477] on input "text" at bounding box center [433, 492] width 592 height 30
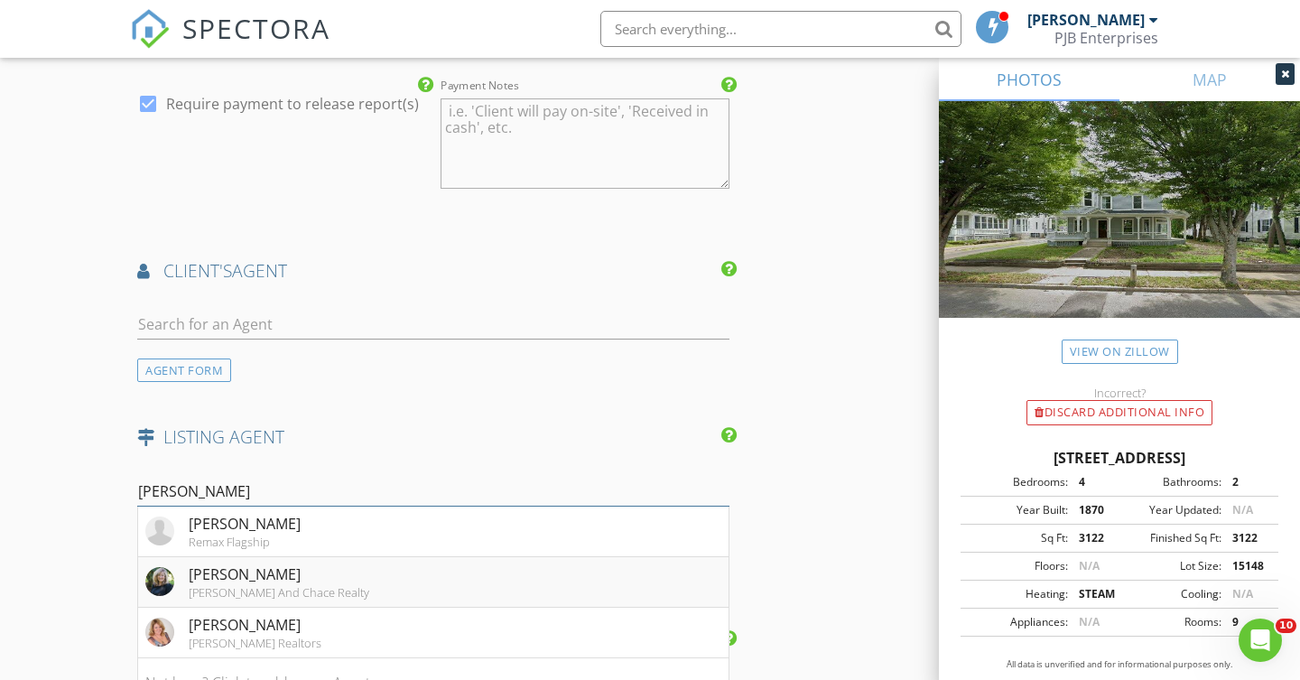
type input "Donna"
click at [314, 583] on li "Donna Simmons Mott And Chace Realty" at bounding box center [433, 582] width 590 height 51
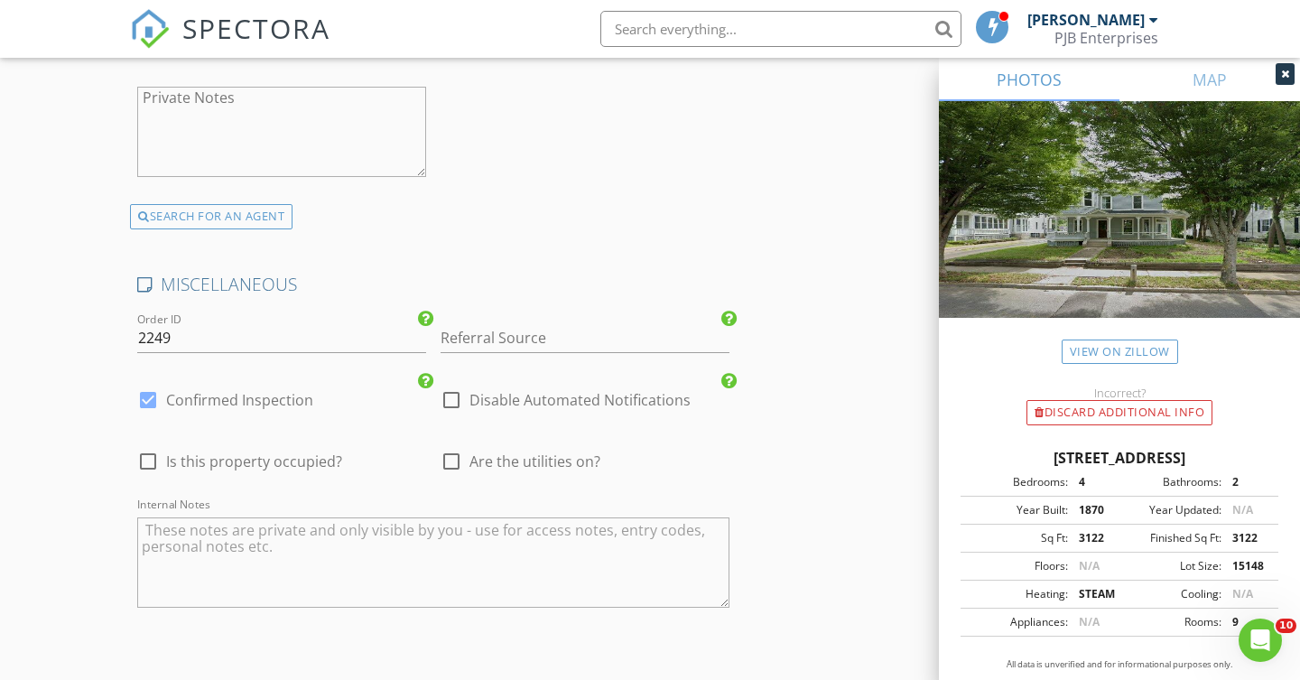
scroll to position [2968, 0]
click at [500, 325] on input "Referral Source" at bounding box center [585, 335] width 289 height 30
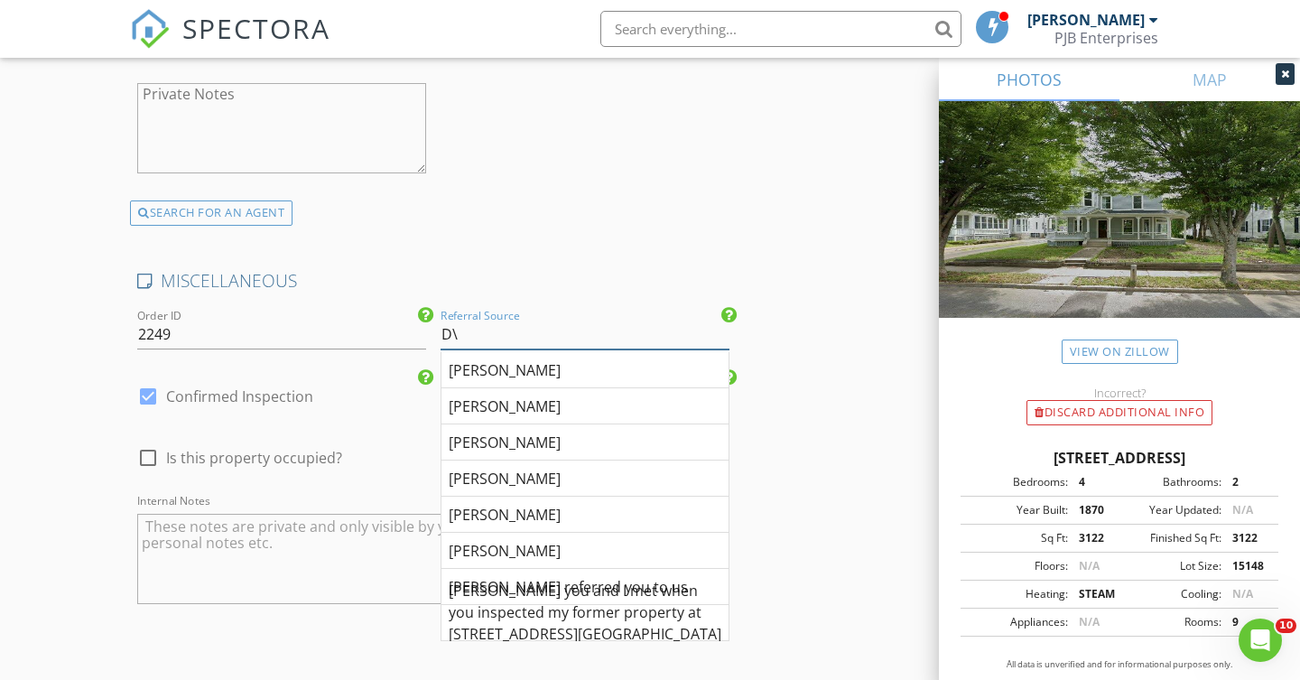
type input "D"
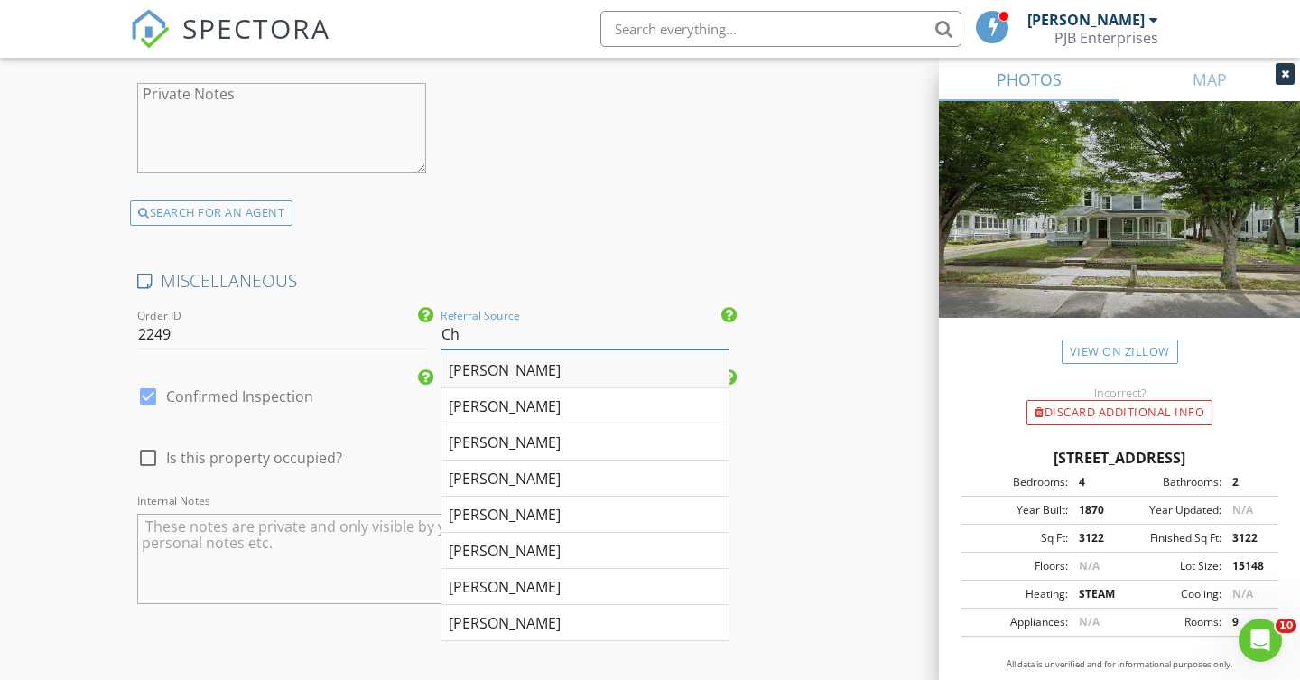
type input "C"
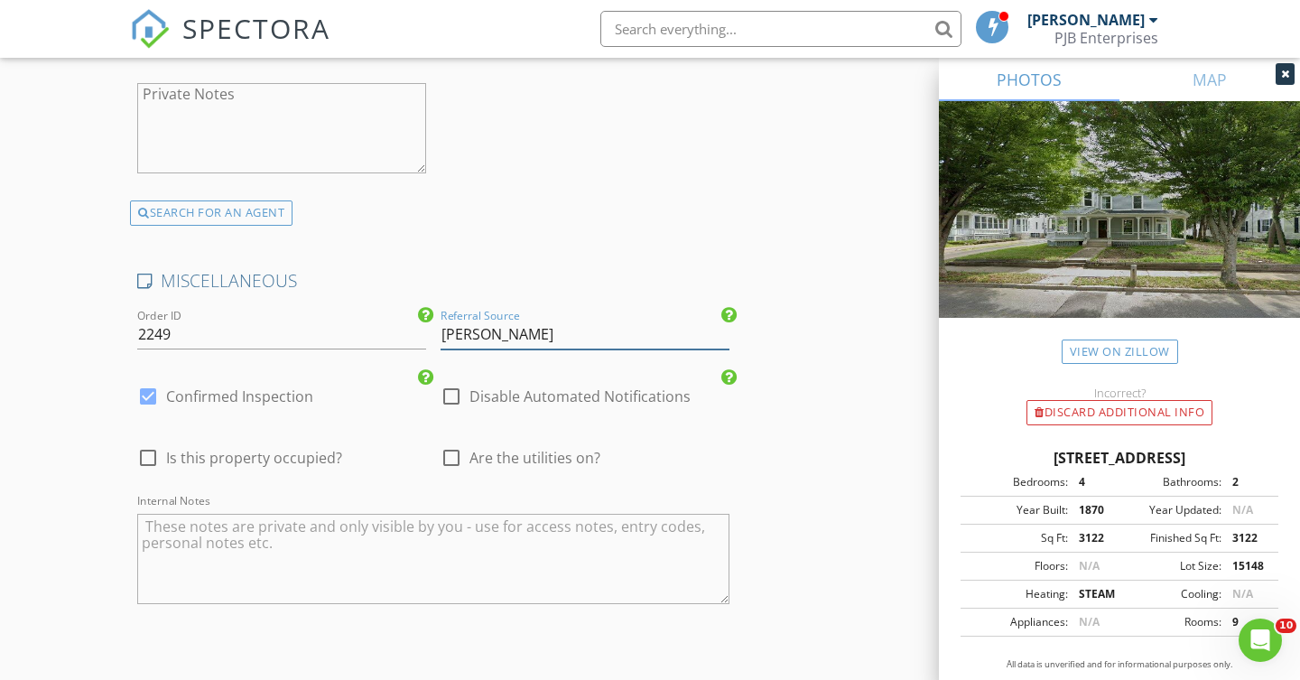
type input "Donna Simmons"
click at [454, 455] on div at bounding box center [451, 457] width 31 height 31
checkbox input "true"
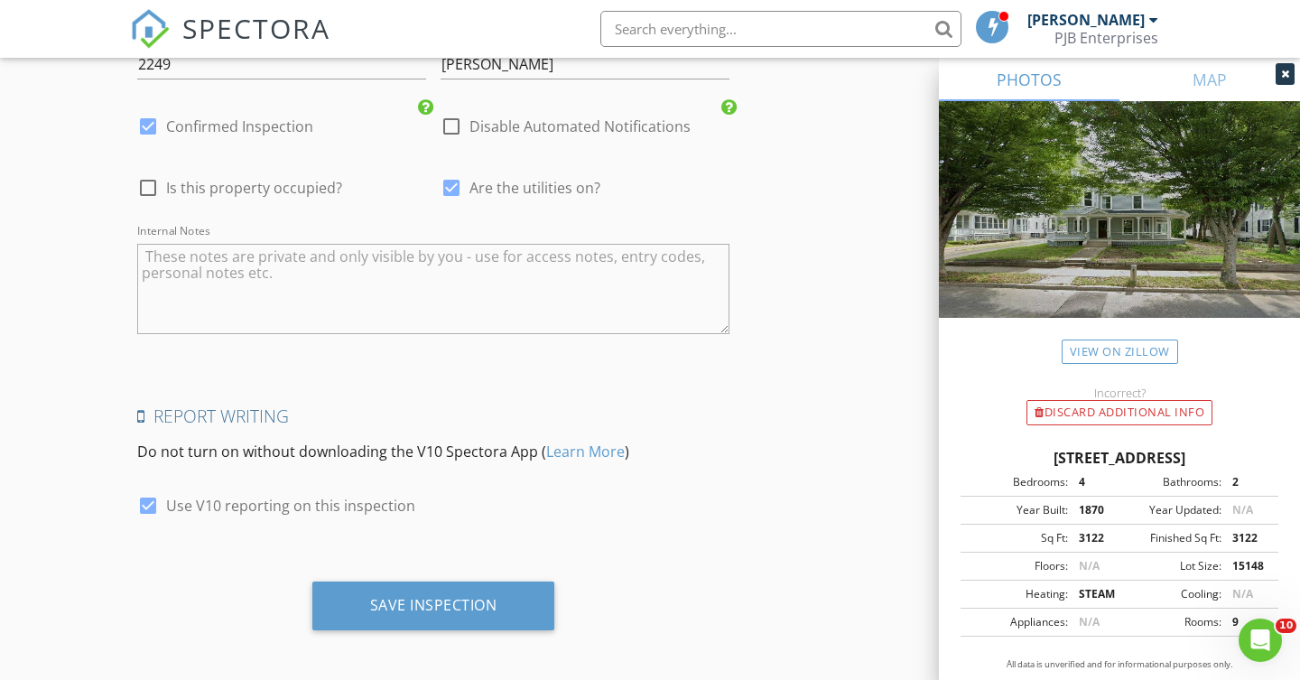
scroll to position [3237, 0]
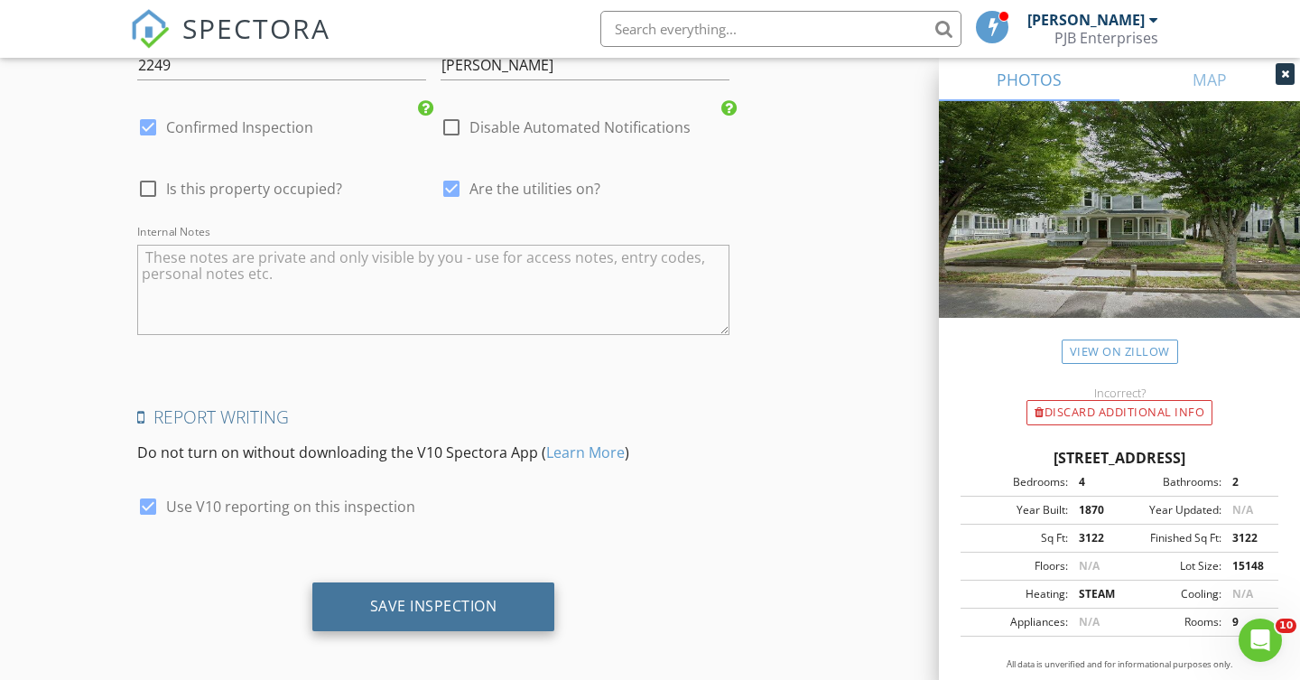
click at [463, 603] on div "Save Inspection" at bounding box center [433, 606] width 127 height 18
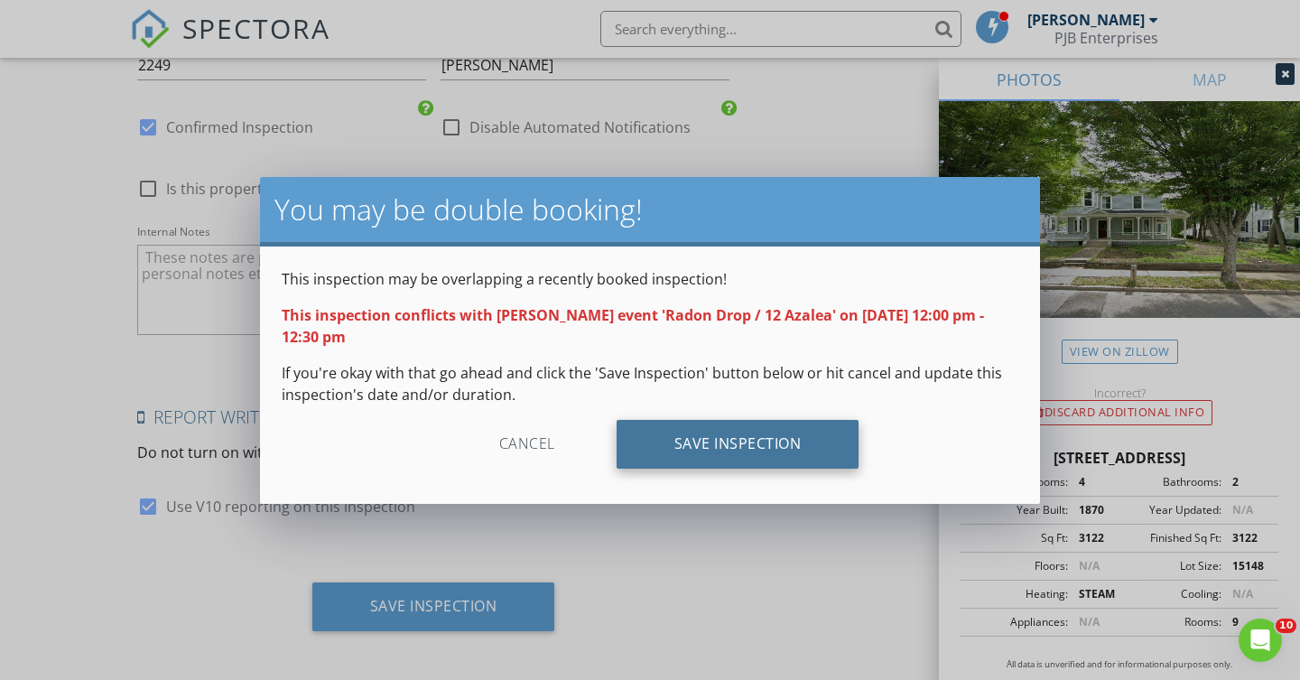
click at [754, 451] on div "Save Inspection" at bounding box center [738, 444] width 243 height 49
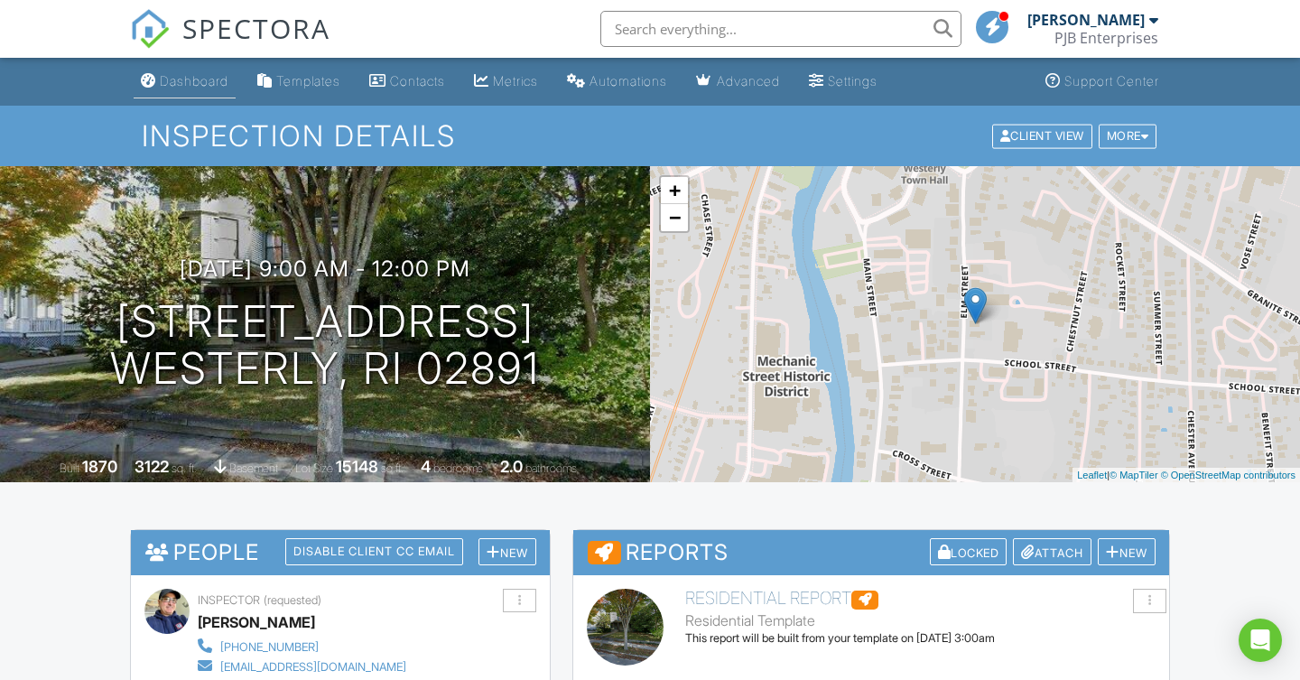
click at [185, 87] on div "Dashboard" at bounding box center [194, 80] width 69 height 15
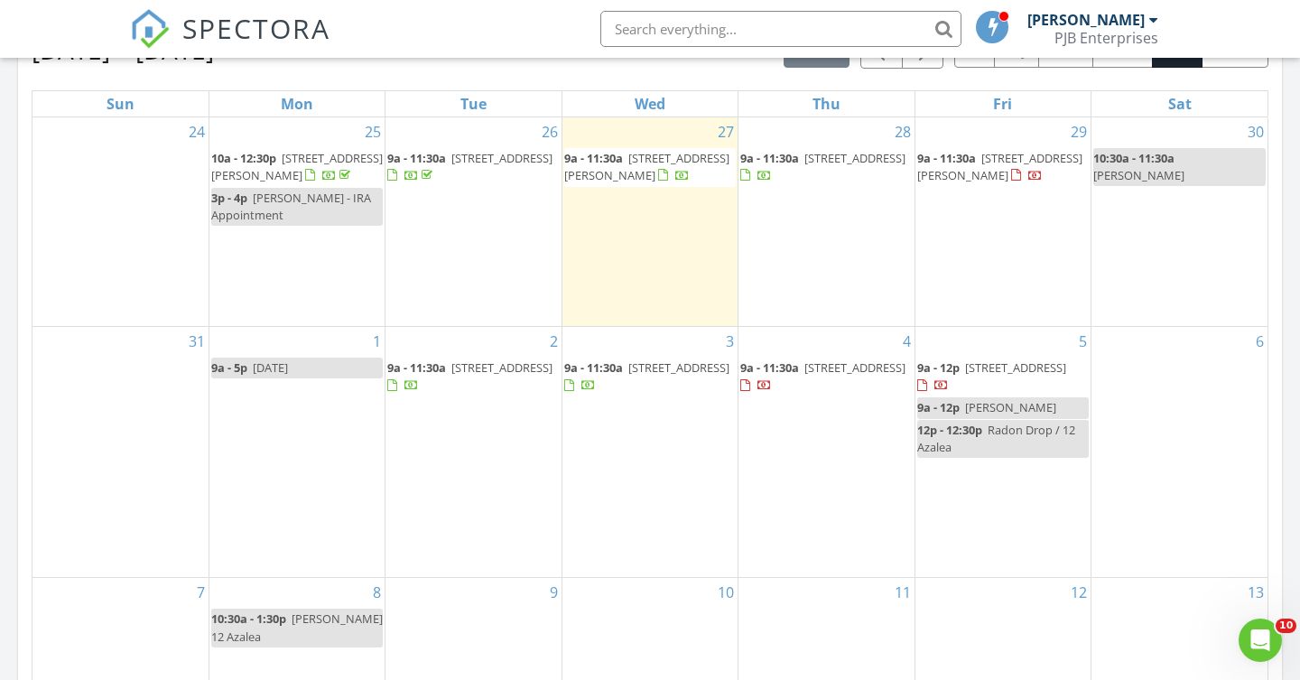
scroll to position [840, 0]
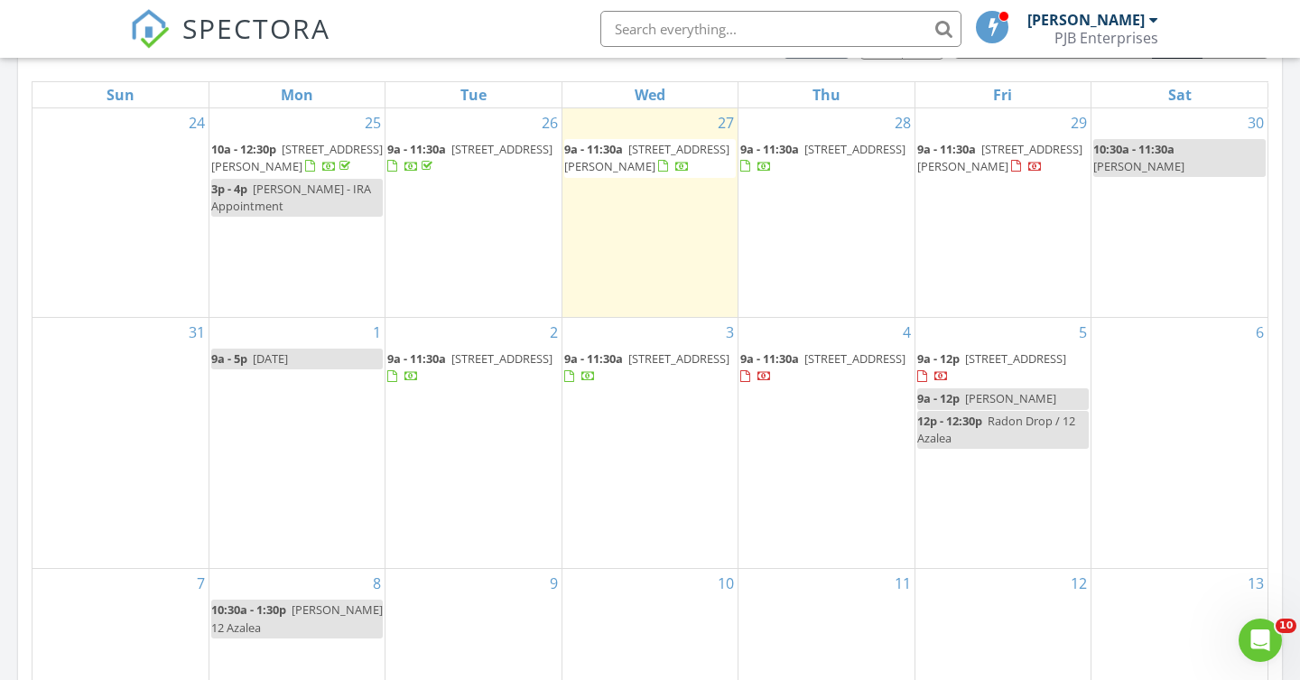
click at [1012, 390] on span "[PERSON_NAME]" at bounding box center [1010, 398] width 91 height 16
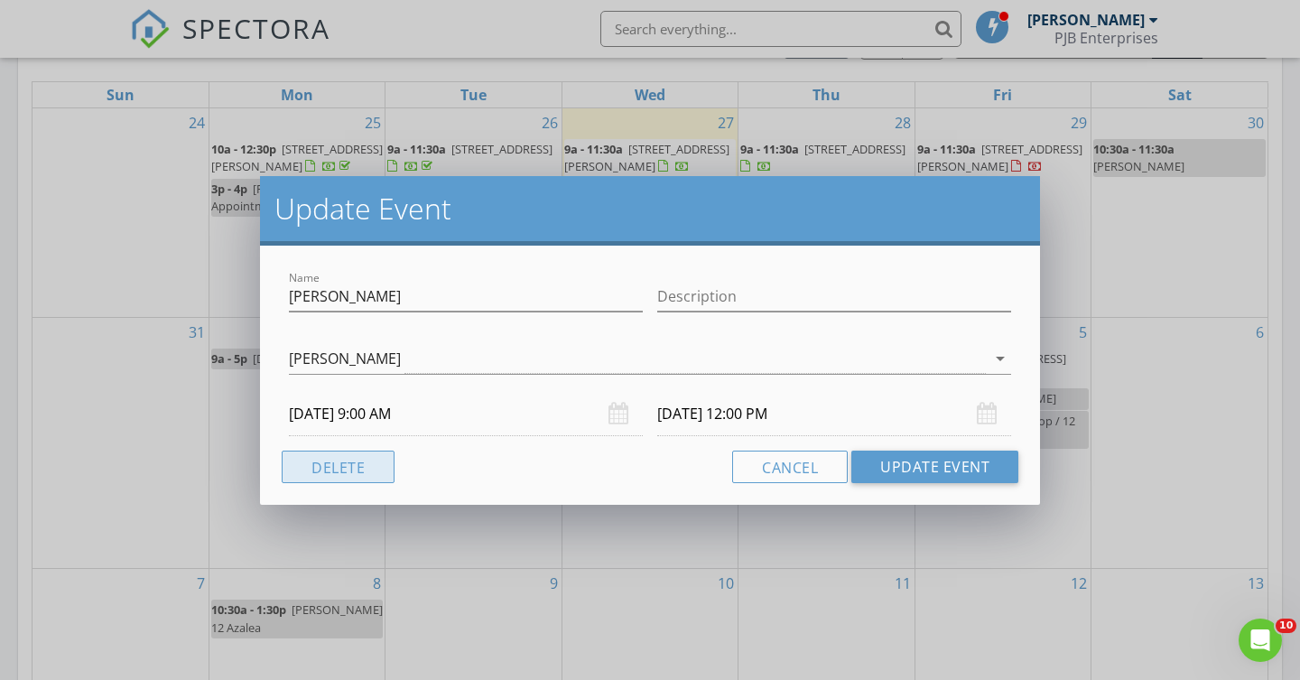
click at [375, 465] on button "Delete" at bounding box center [338, 466] width 113 height 32
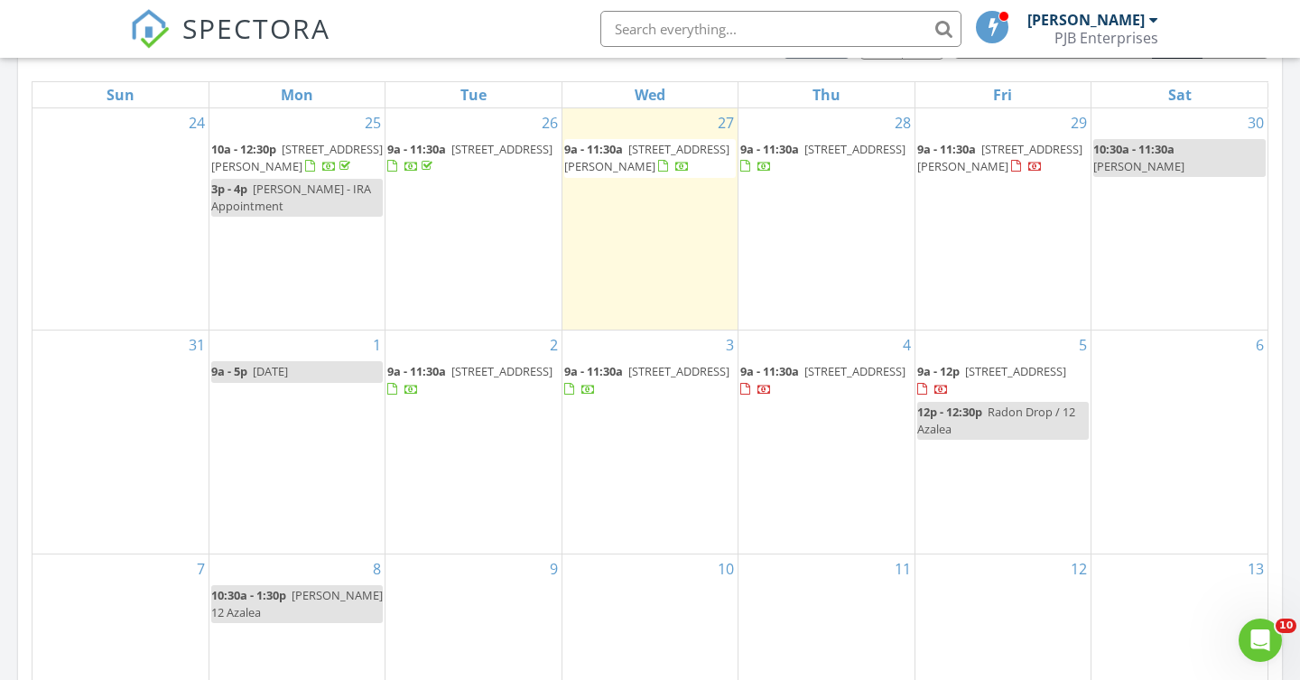
click at [1177, 401] on div "6" at bounding box center [1179, 441] width 176 height 222
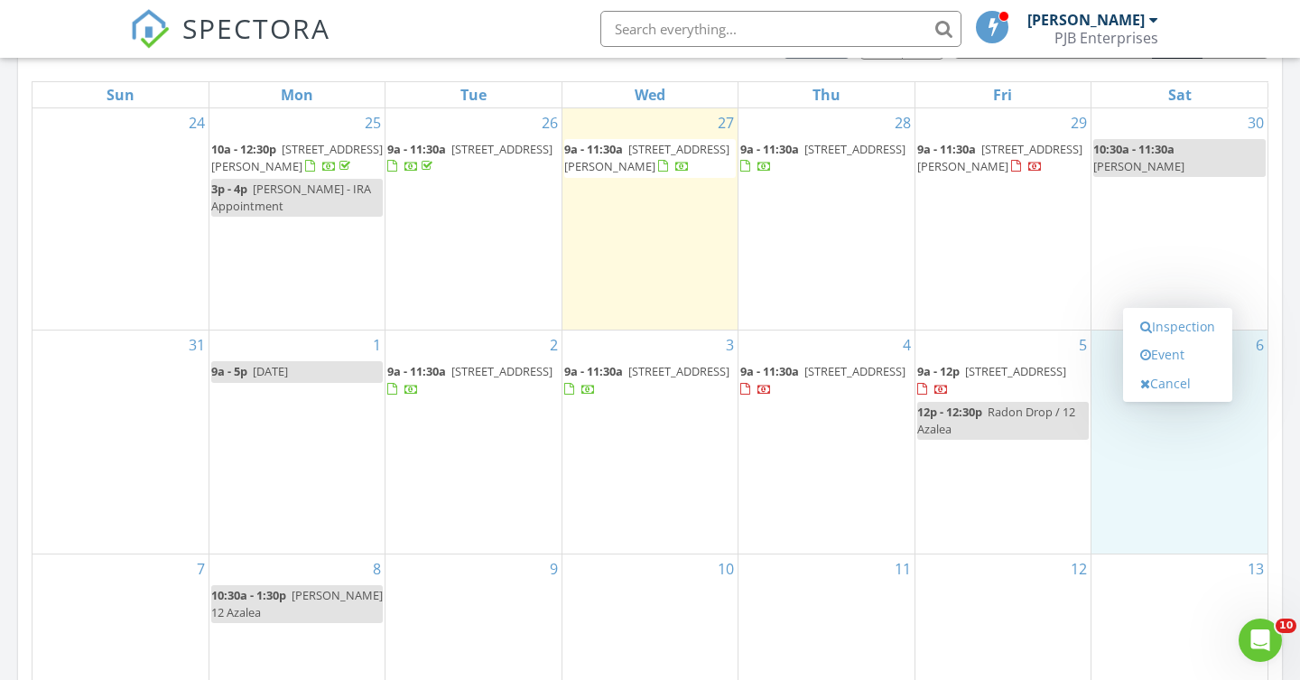
click at [1171, 557] on div "13" at bounding box center [1179, 625] width 176 height 143
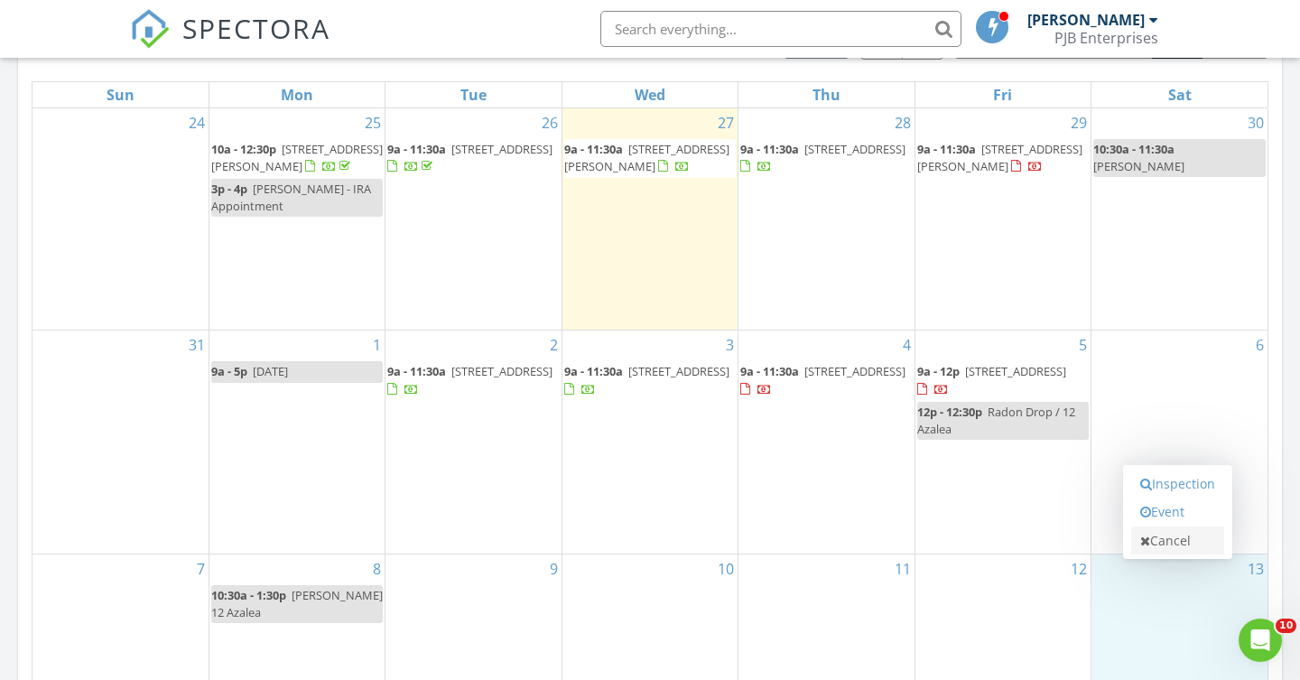
click at [1186, 547] on link "Cancel" at bounding box center [1177, 540] width 93 height 29
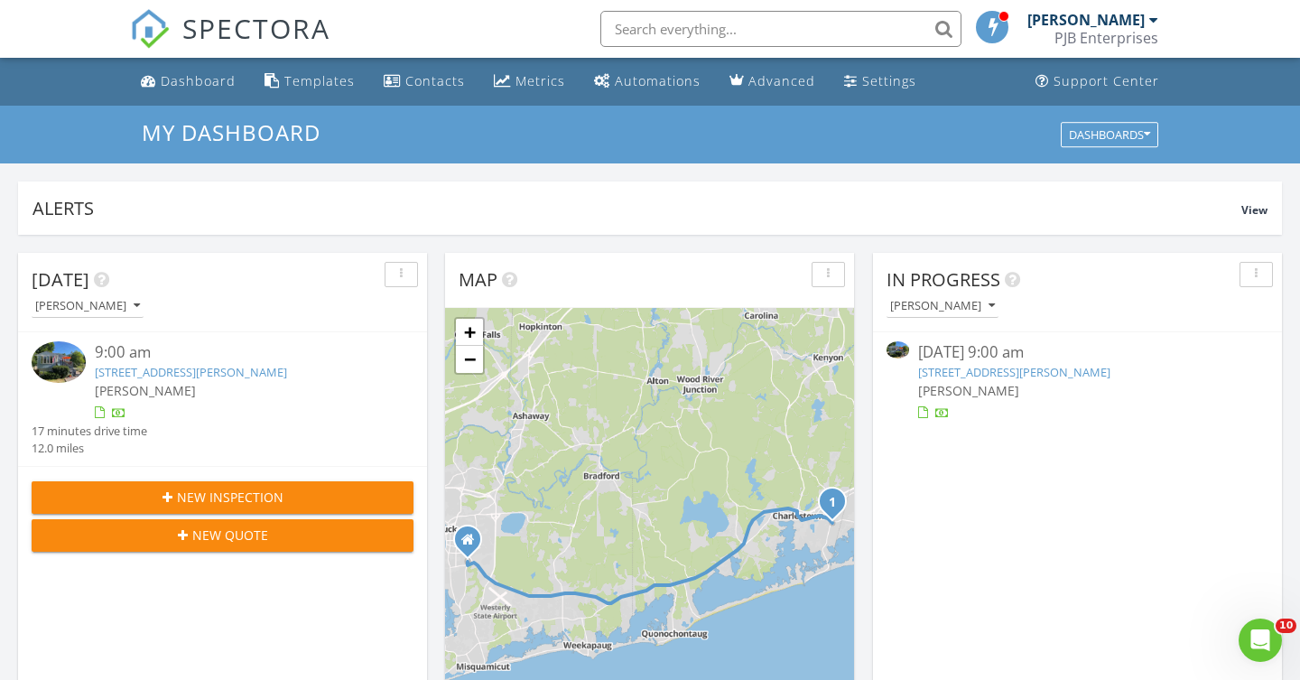
scroll to position [0, 0]
click at [957, 371] on link "12 Baxter St, Charlestown, RI 02813" at bounding box center [1014, 372] width 192 height 16
